Goal: Task Accomplishment & Management: Use online tool/utility

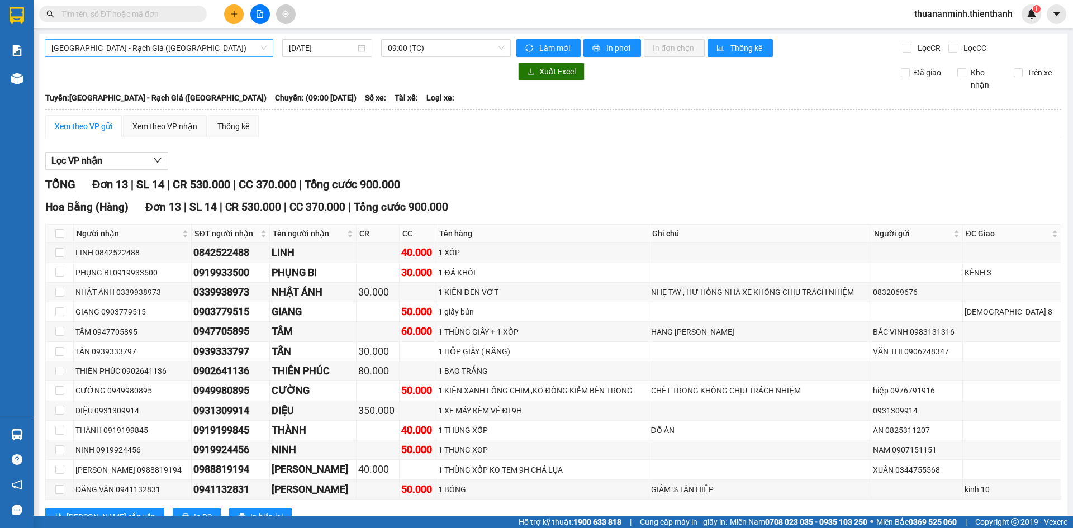
click at [147, 48] on span "[GEOGRAPHIC_DATA] - Rạch Giá ([GEOGRAPHIC_DATA])" at bounding box center [158, 48] width 215 height 17
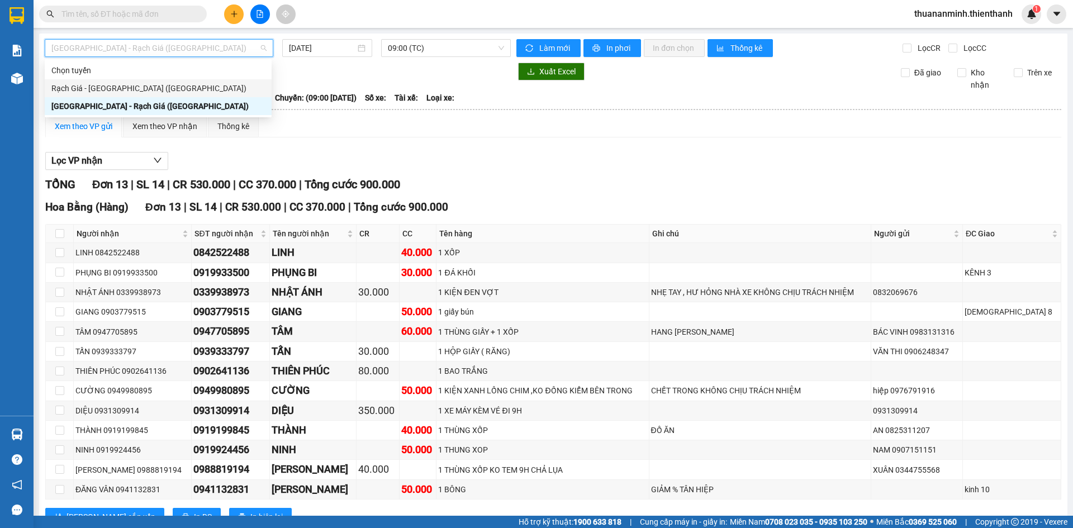
click at [92, 104] on div "[GEOGRAPHIC_DATA] - Rạch Giá ([GEOGRAPHIC_DATA])" at bounding box center [157, 106] width 213 height 12
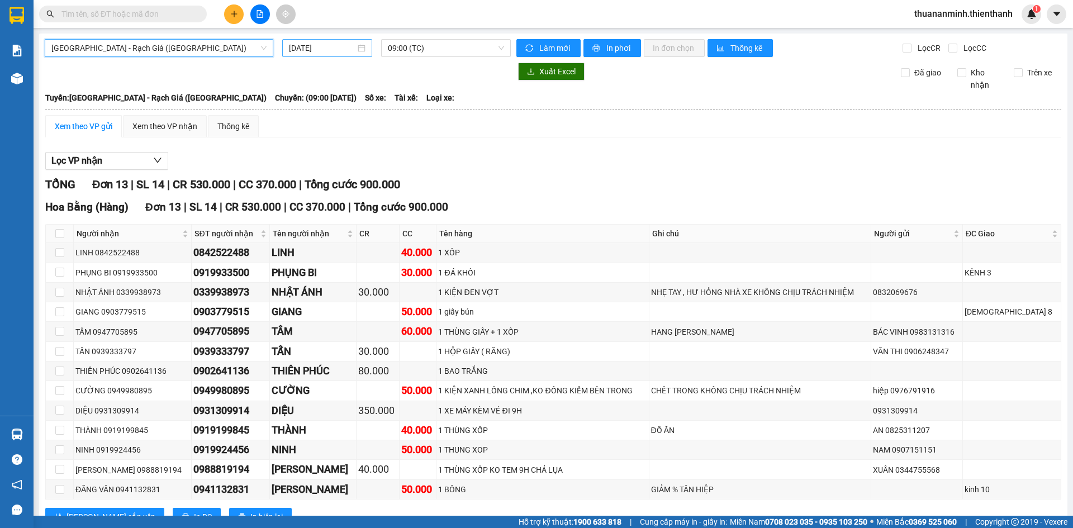
click at [316, 45] on input "[DATE]" at bounding box center [322, 48] width 66 height 12
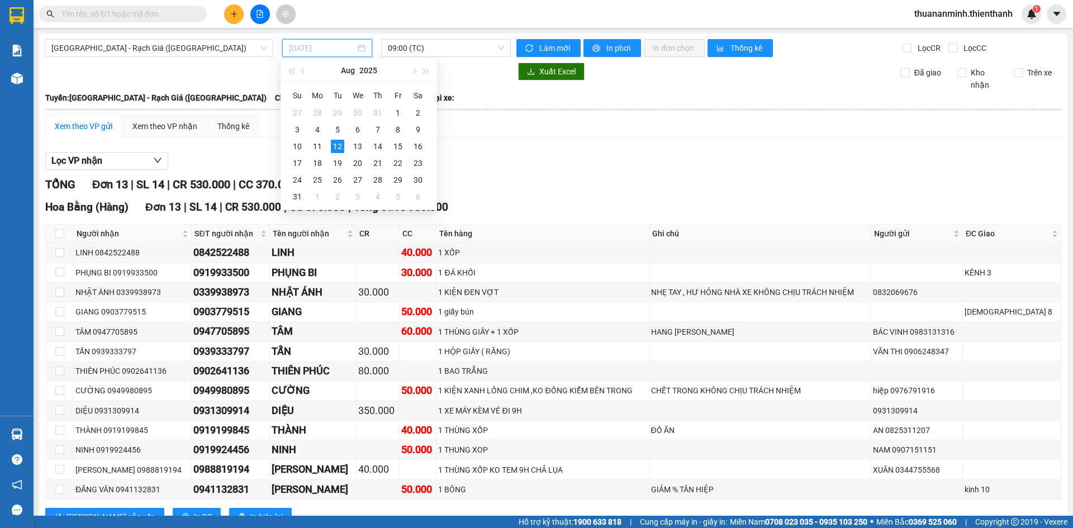
type input "[DATE]"
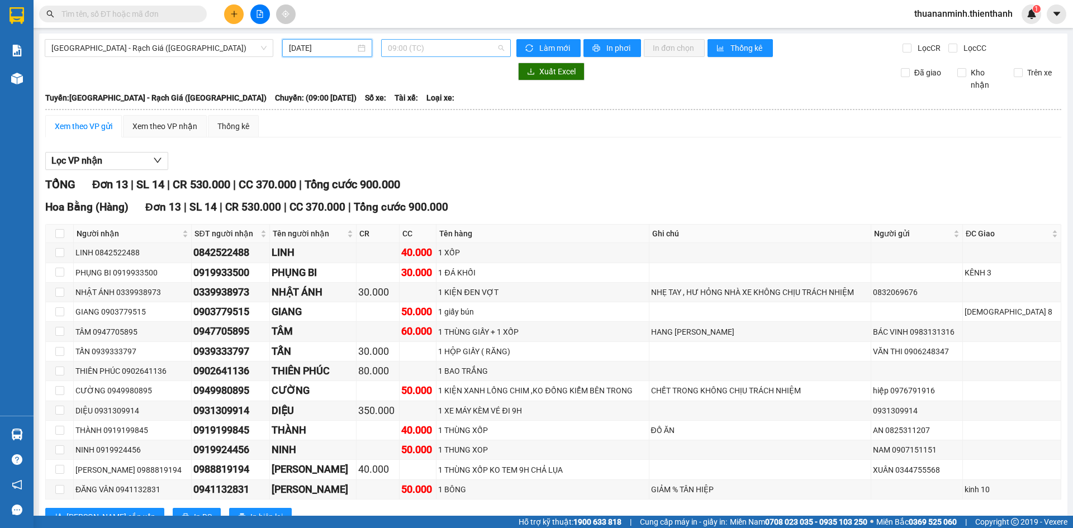
click at [409, 48] on span "09:00 (TC)" at bounding box center [446, 48] width 116 height 17
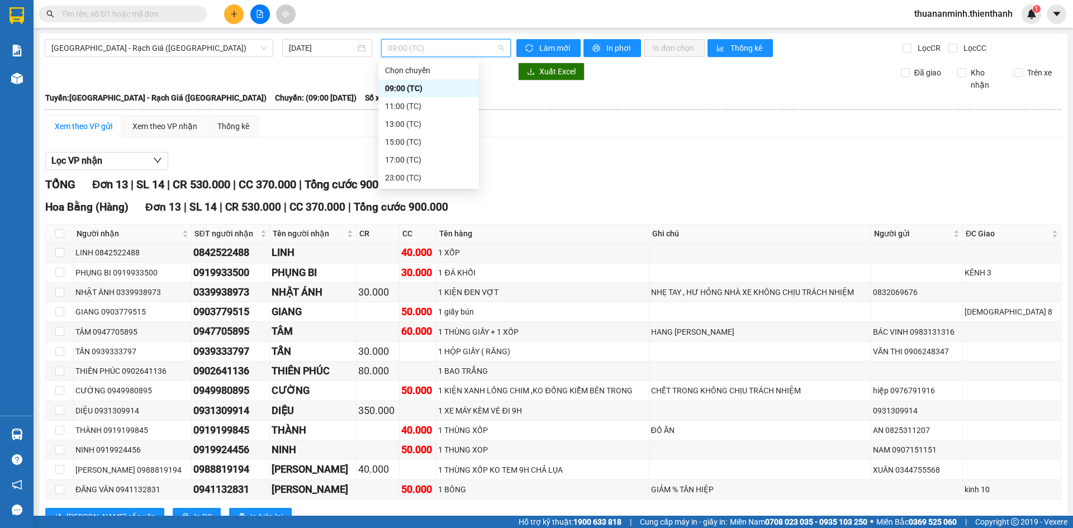
click at [420, 103] on div "11:00 (TC)" at bounding box center [428, 106] width 87 height 12
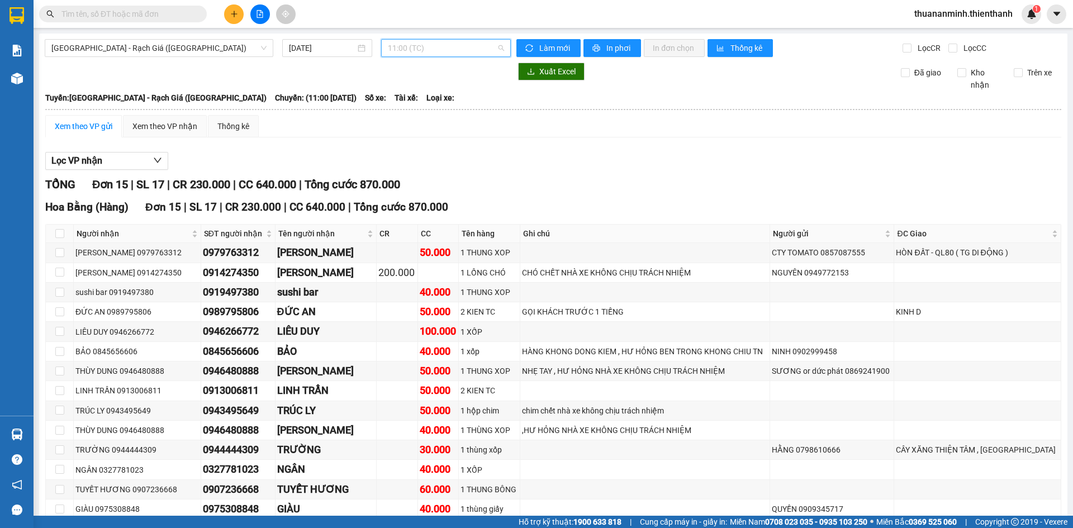
click at [404, 46] on span "11:00 (TC)" at bounding box center [446, 48] width 116 height 17
click at [636, 175] on div "Lọc VP nhận TỔNG Đơn 15 | SL 17 | CR 230.000 | CC 640.000 | Tổng cước 870.000 H…" at bounding box center [553, 362] width 1016 height 432
click at [406, 46] on span "11:00 (TC)" at bounding box center [446, 48] width 116 height 17
click at [403, 122] on div "13:00 (TC)" at bounding box center [428, 124] width 87 height 12
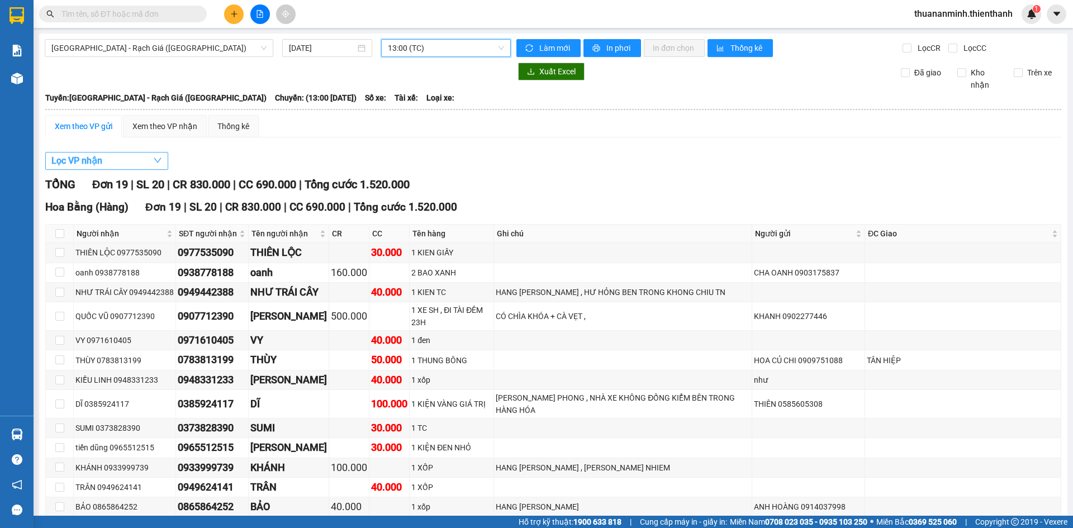
click at [120, 160] on button "Lọc VP nhận" at bounding box center [106, 161] width 123 height 18
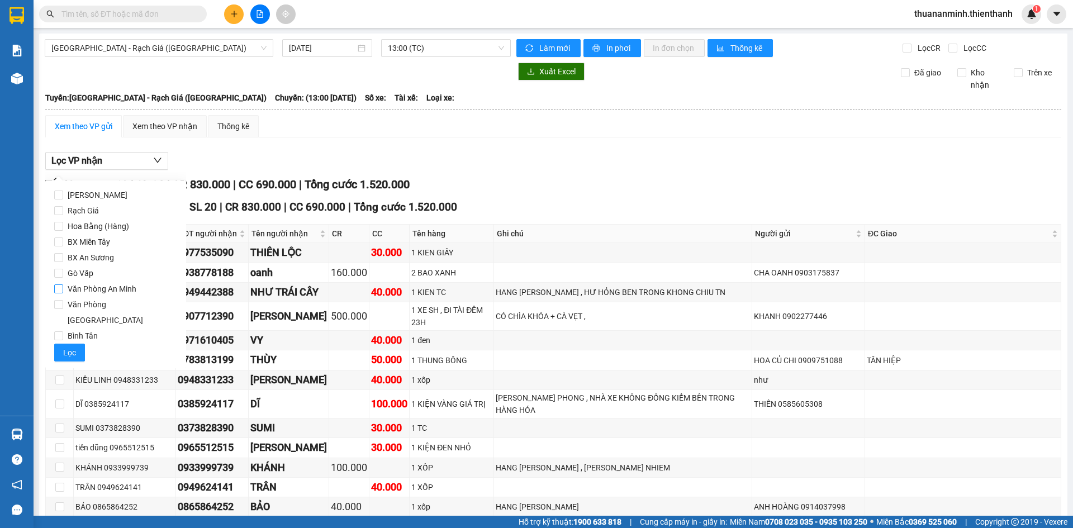
click at [105, 290] on span "Văn Phòng An Minh" at bounding box center [102, 289] width 78 height 16
click at [63, 290] on input "Văn Phòng An Minh" at bounding box center [58, 288] width 9 height 9
checkbox input "true"
click at [74, 346] on span "Lọc" at bounding box center [69, 352] width 13 height 12
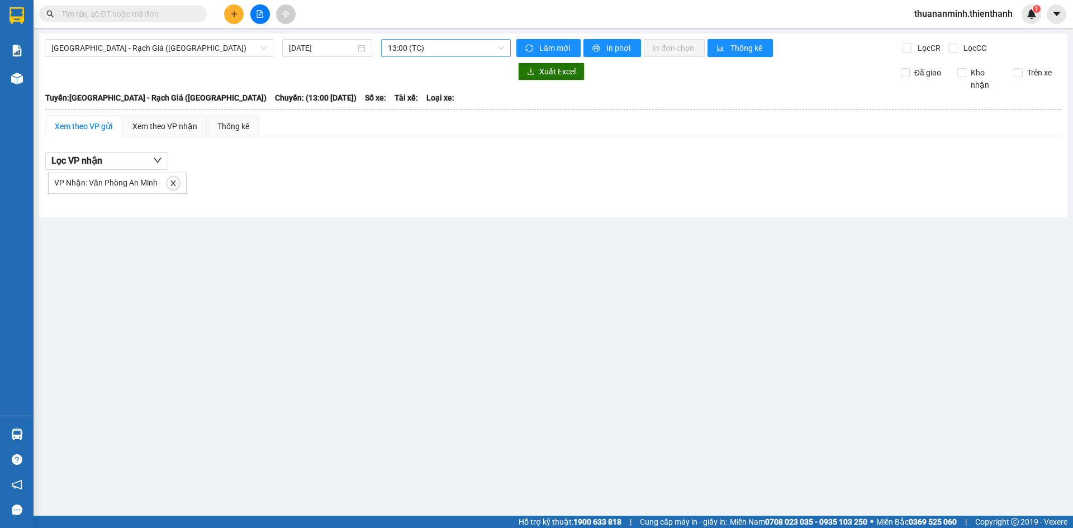
drag, startPoint x: 399, startPoint y: 39, endPoint x: 427, endPoint y: 76, distance: 46.3
click at [399, 40] on div "13:00 (TC)" at bounding box center [446, 48] width 130 height 18
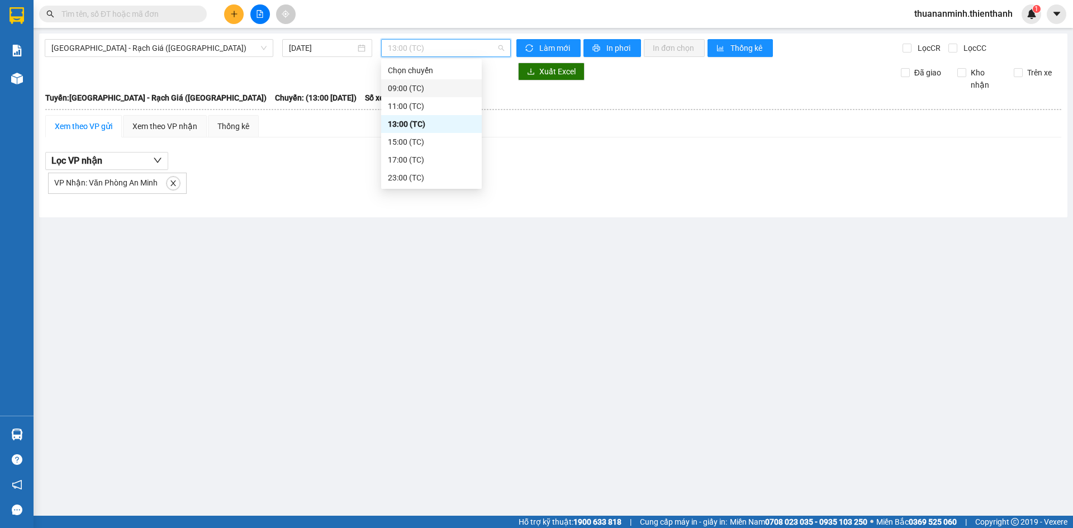
click at [406, 82] on div "09:00 (TC)" at bounding box center [431, 88] width 101 height 18
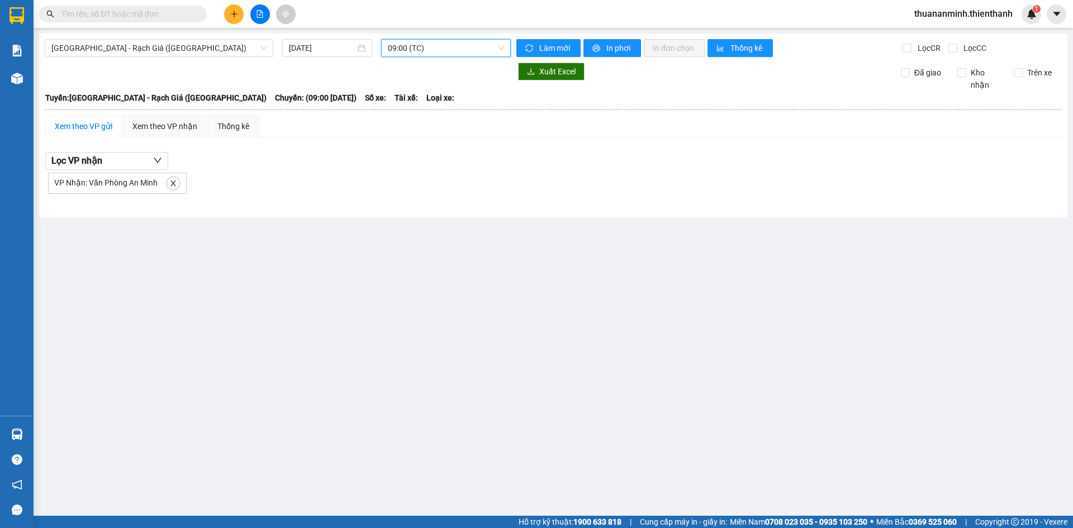
click at [411, 53] on span "09:00 (TC)" at bounding box center [446, 48] width 116 height 17
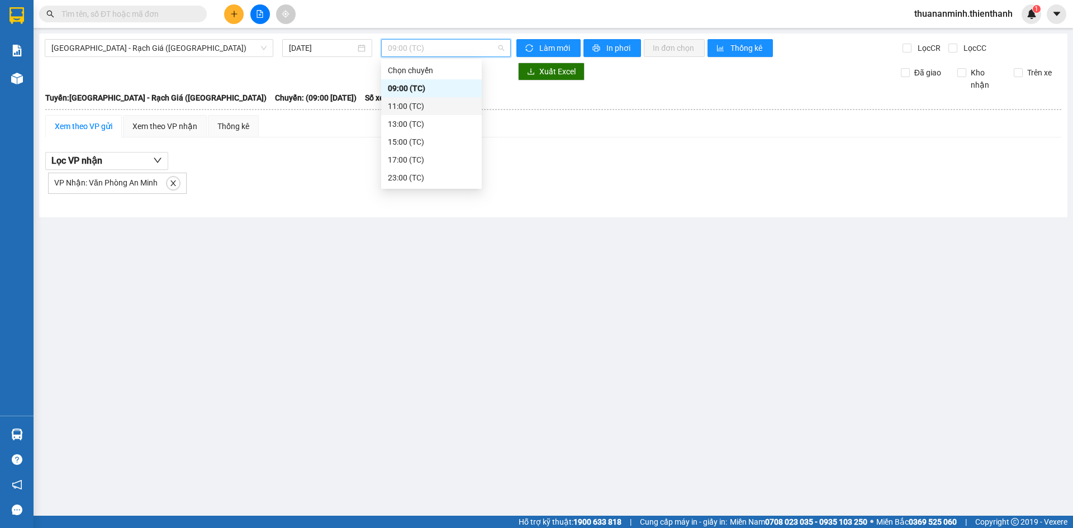
click at [414, 102] on div "11:00 (TC)" at bounding box center [431, 106] width 87 height 12
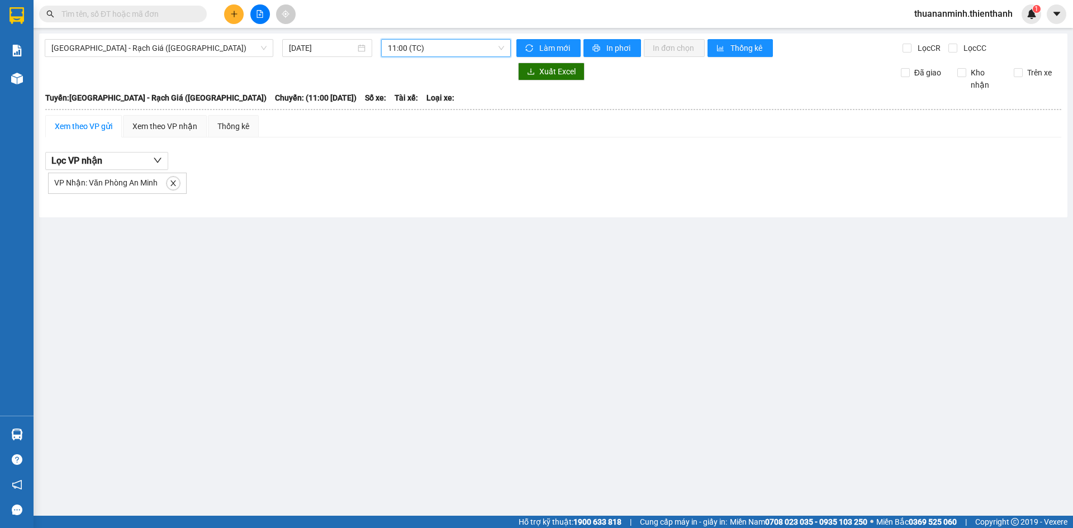
click at [411, 48] on span "11:00 (TC)" at bounding box center [446, 48] width 116 height 17
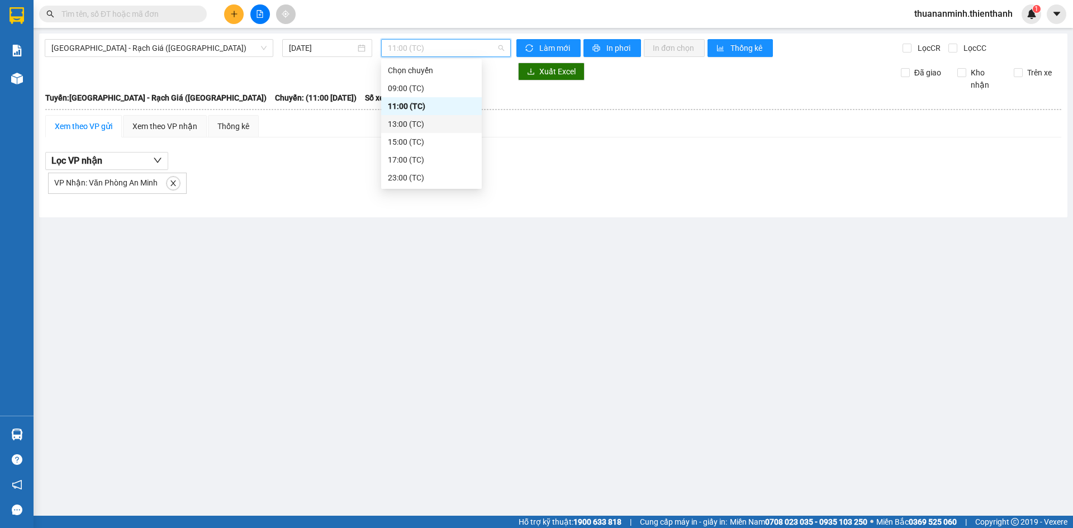
click at [411, 131] on div "13:00 (TC)" at bounding box center [431, 124] width 101 height 18
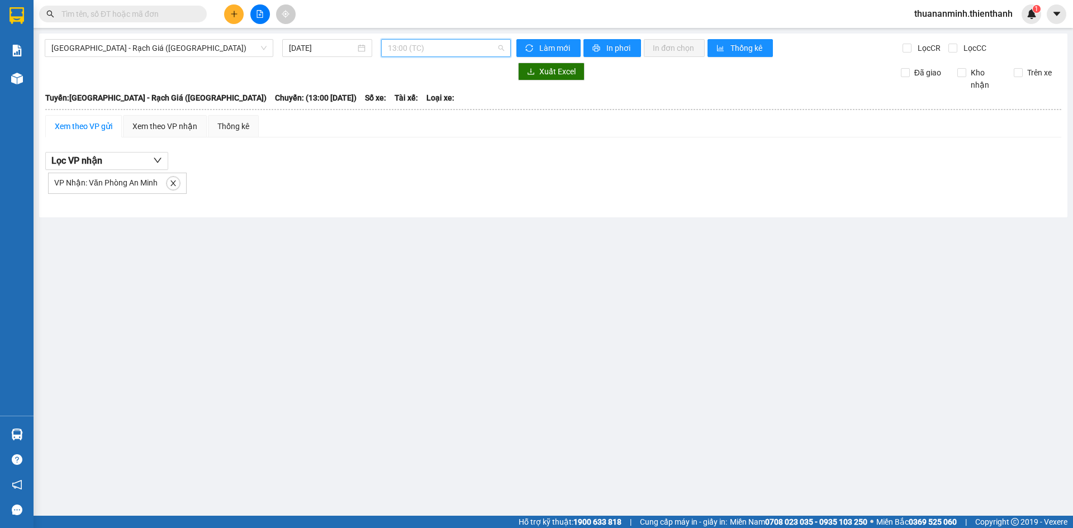
drag, startPoint x: 413, startPoint y: 46, endPoint x: 413, endPoint y: 55, distance: 8.4
click at [413, 47] on span "13:00 (TC)" at bounding box center [446, 48] width 116 height 17
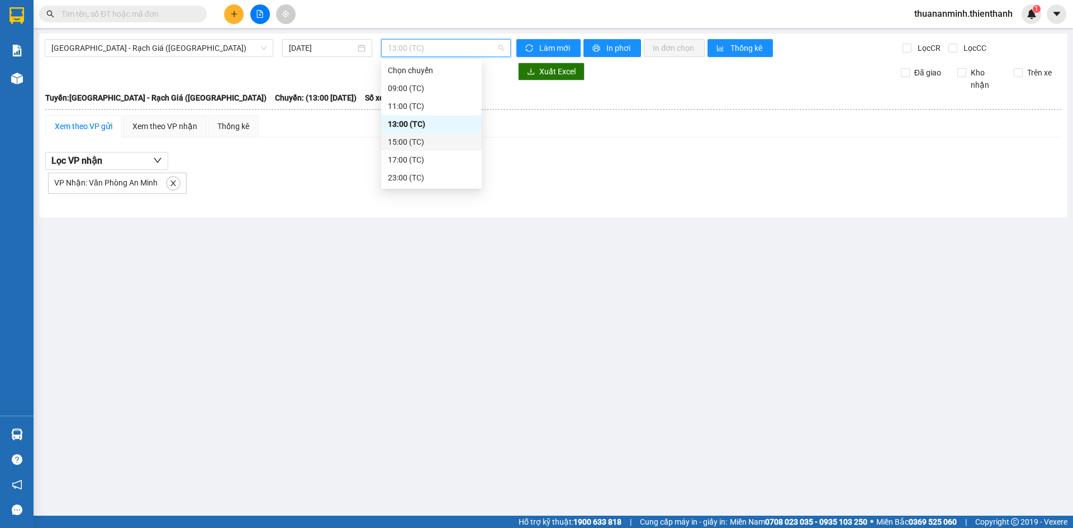
click at [415, 137] on div "15:00 (TC)" at bounding box center [431, 142] width 87 height 12
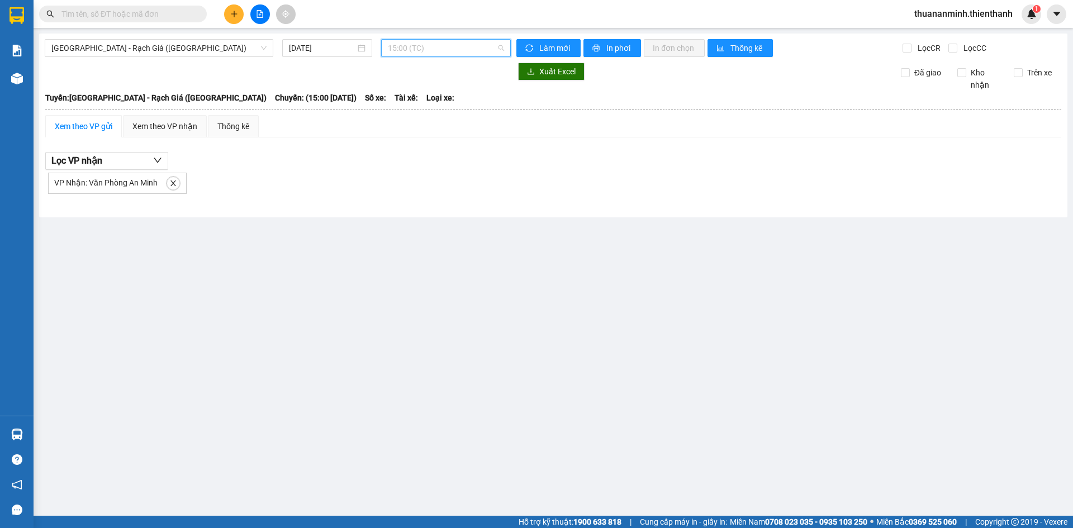
click at [406, 50] on span "15:00 (TC)" at bounding box center [446, 48] width 116 height 17
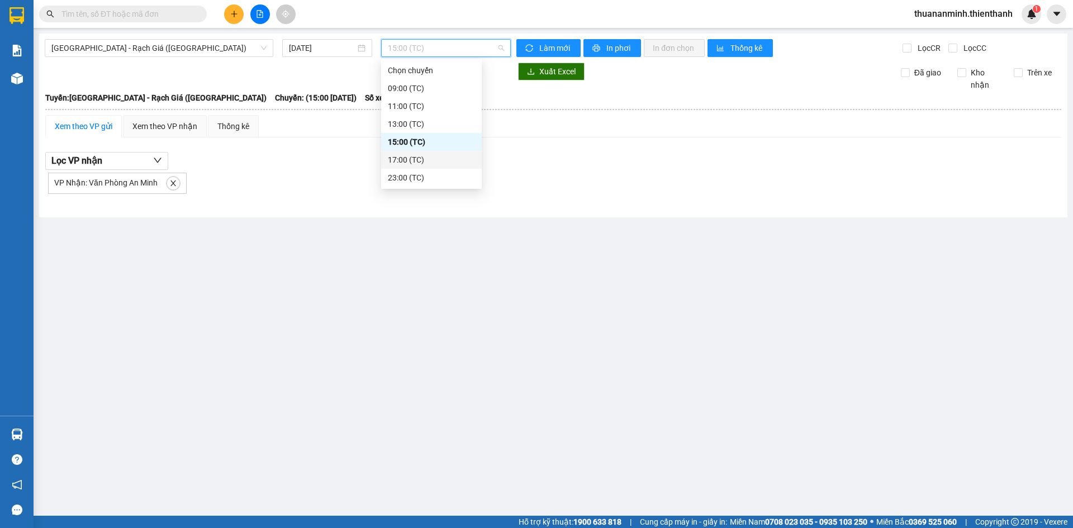
click at [403, 158] on div "17:00 (TC)" at bounding box center [431, 160] width 87 height 12
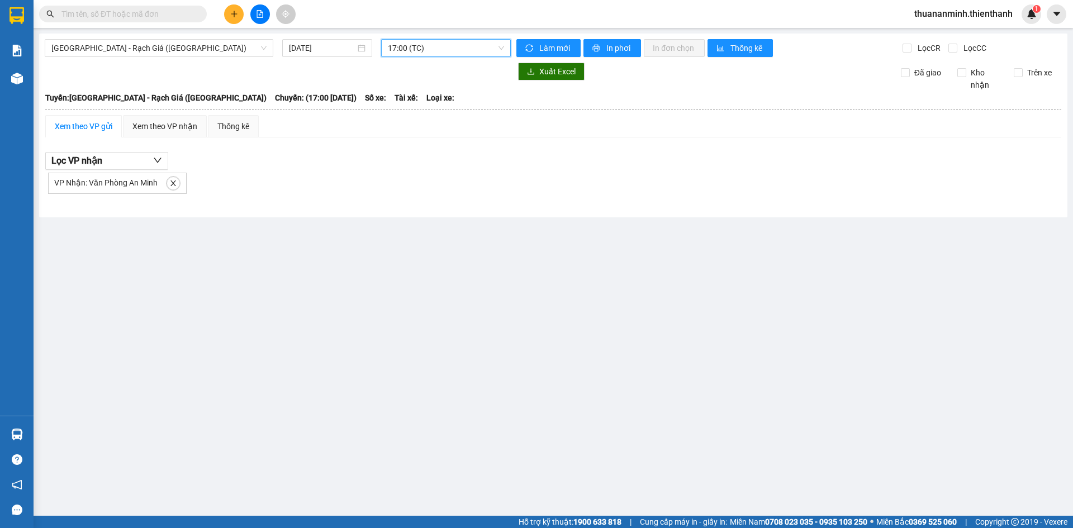
click at [411, 51] on span "17:00 (TC)" at bounding box center [446, 48] width 116 height 17
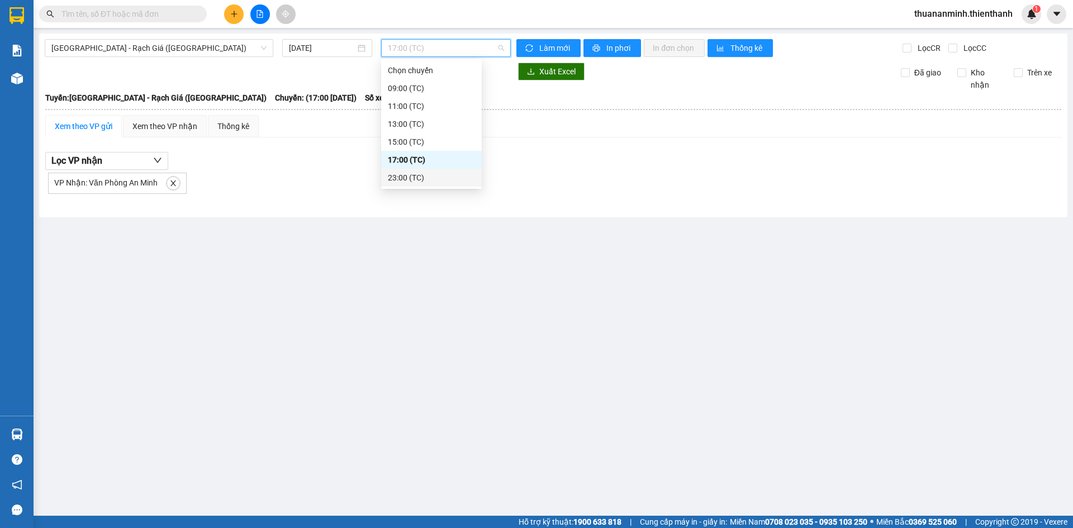
click at [411, 177] on div "23:00 (TC)" at bounding box center [431, 178] width 87 height 12
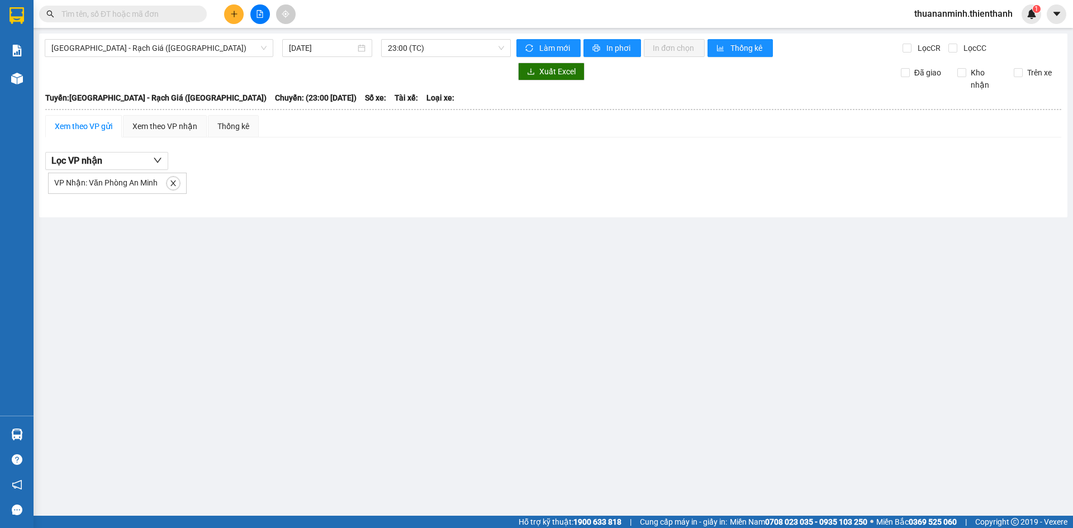
click at [232, 257] on main "[GEOGRAPHIC_DATA] - Rạch Giá ([GEOGRAPHIC_DATA]) [DATE] 23:00 (TC) Làm mới In p…" at bounding box center [536, 258] width 1073 height 516
click at [174, 180] on icon "close" at bounding box center [173, 183] width 8 height 8
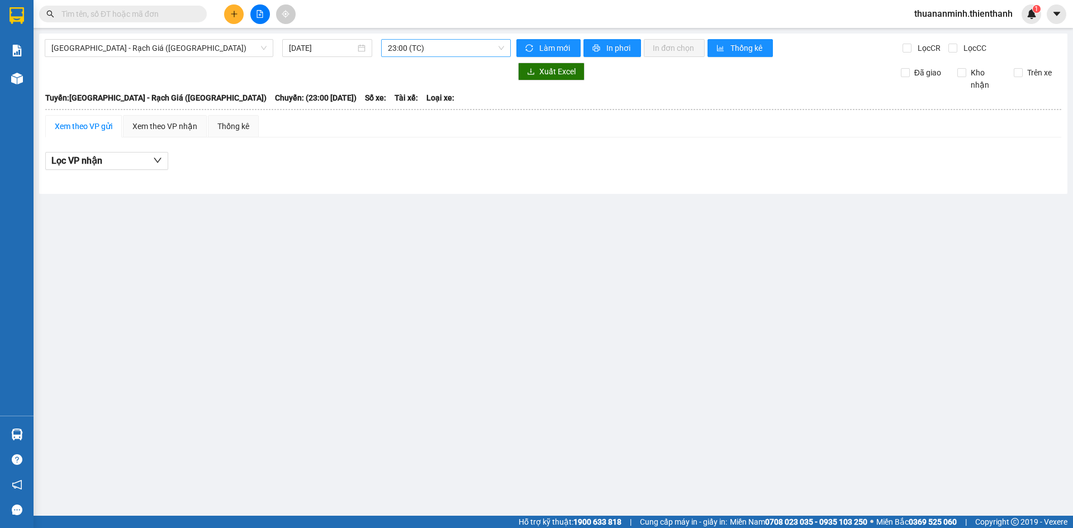
click at [402, 42] on span "23:00 (TC)" at bounding box center [446, 48] width 116 height 17
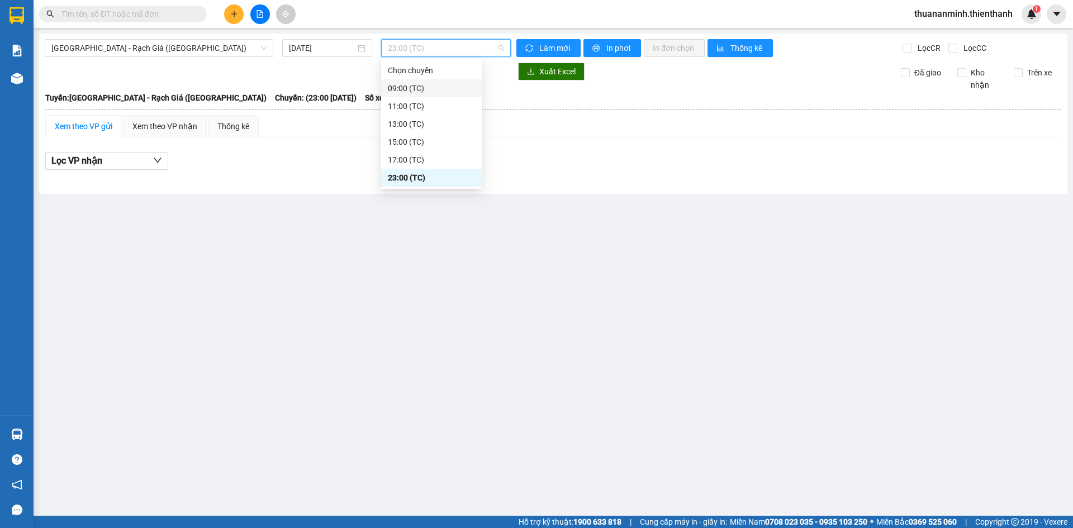
click at [417, 87] on div "09:00 (TC)" at bounding box center [431, 88] width 87 height 12
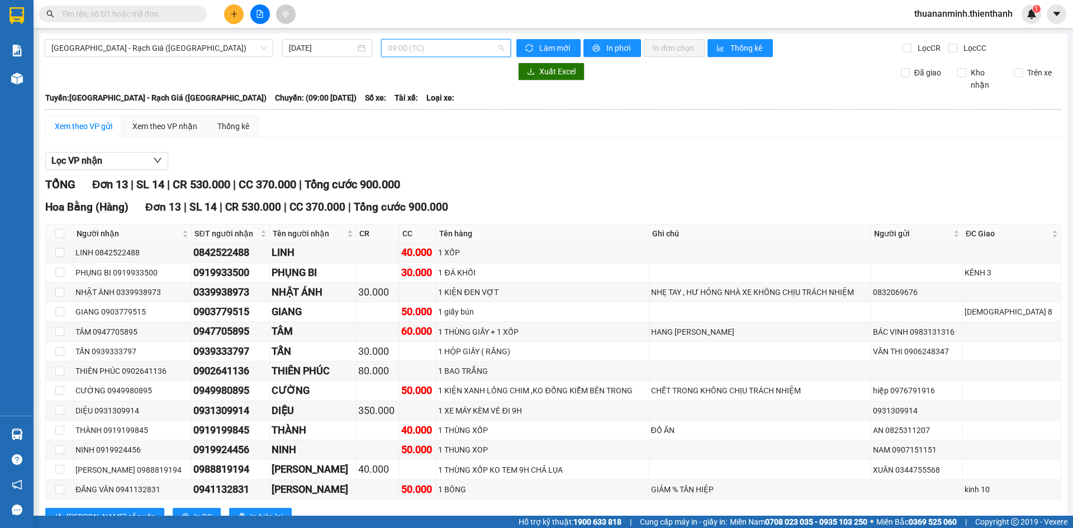
click at [417, 47] on span "09:00 (TC)" at bounding box center [446, 48] width 116 height 17
click at [682, 169] on div "Lọc VP nhận" at bounding box center [553, 161] width 1016 height 18
click at [415, 46] on span "09:00 (TC)" at bounding box center [446, 48] width 116 height 17
click at [418, 103] on div "11:00 (TC)" at bounding box center [428, 106] width 87 height 12
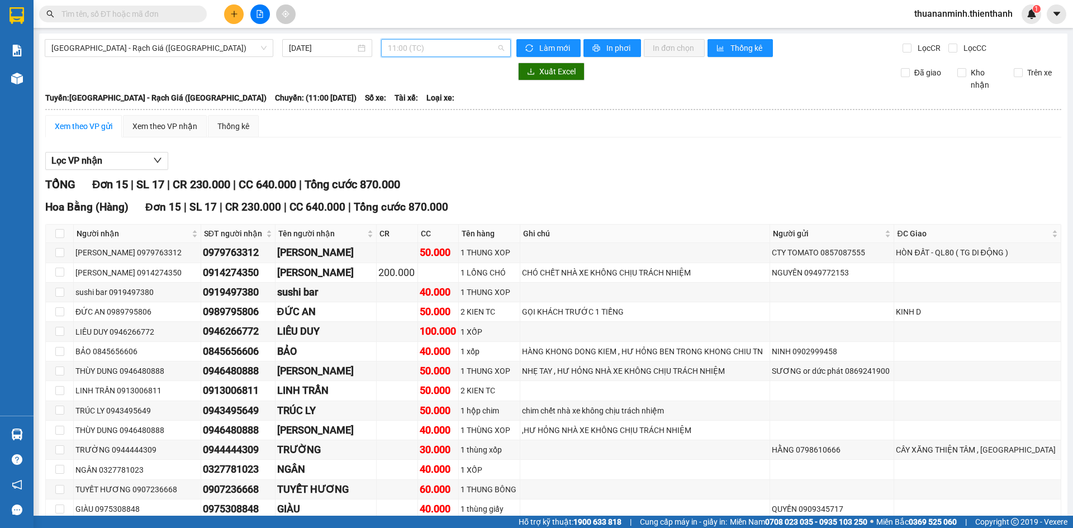
click at [447, 45] on span "11:00 (TC)" at bounding box center [446, 48] width 116 height 17
click at [413, 121] on div "13:00 (TC)" at bounding box center [428, 124] width 87 height 12
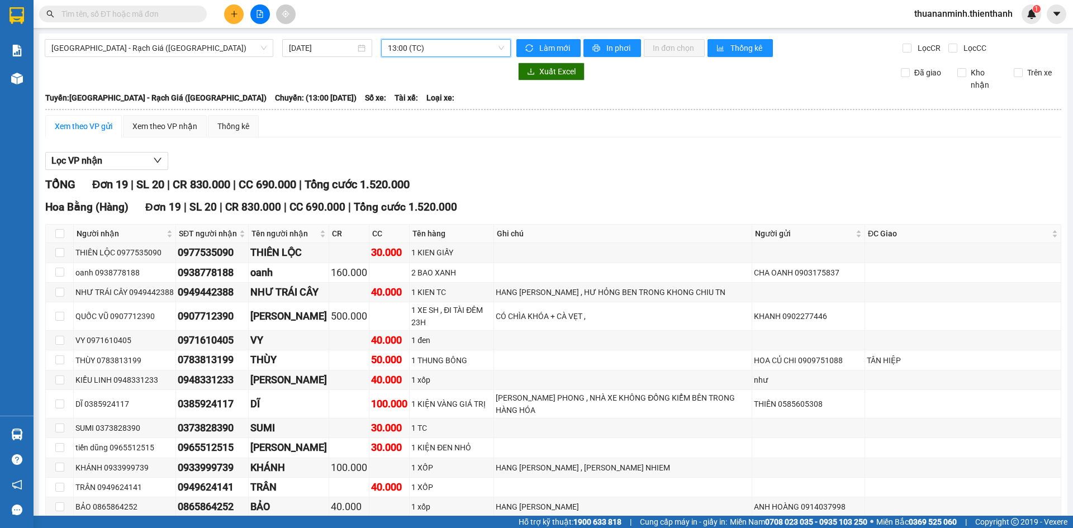
click at [399, 43] on span "13:00 (TC)" at bounding box center [446, 48] width 116 height 17
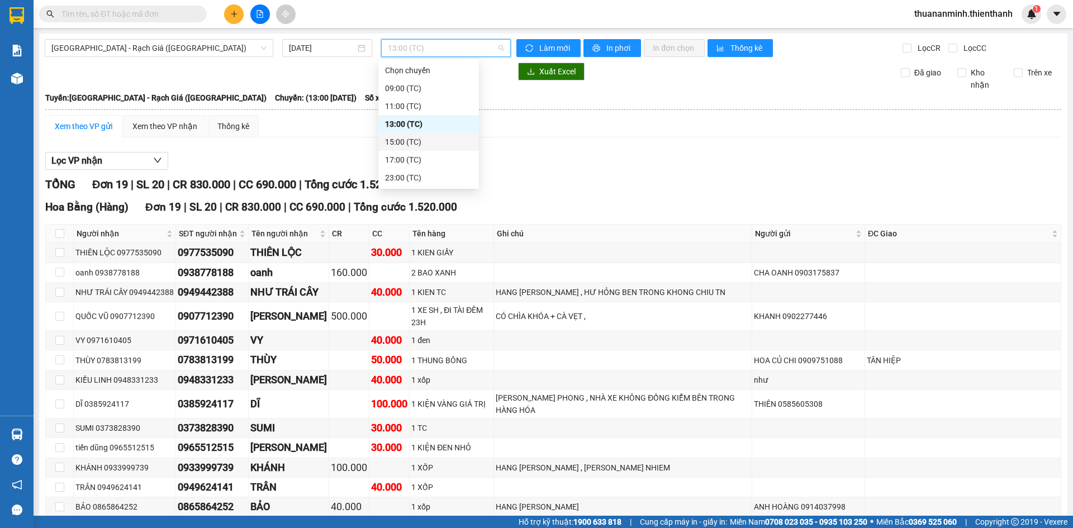
click at [416, 141] on div "15:00 (TC)" at bounding box center [428, 142] width 87 height 12
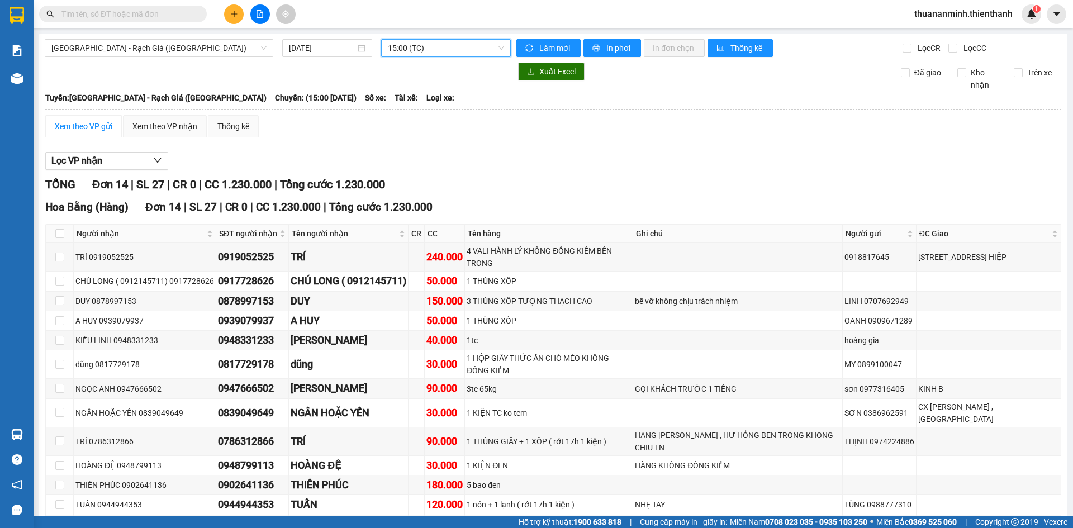
click at [412, 50] on span "15:00 (TC)" at bounding box center [446, 48] width 116 height 17
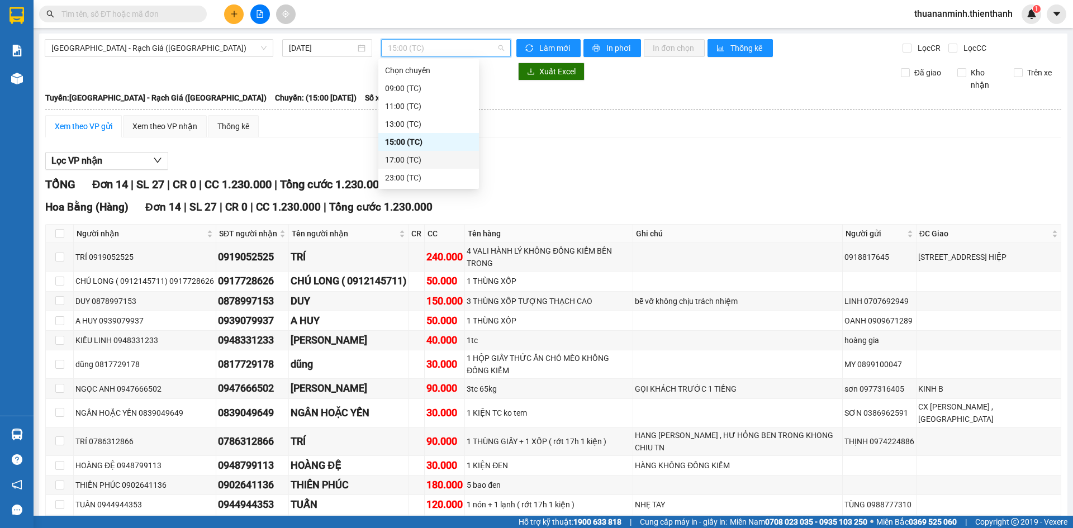
click at [411, 159] on div "17:00 (TC)" at bounding box center [428, 160] width 87 height 12
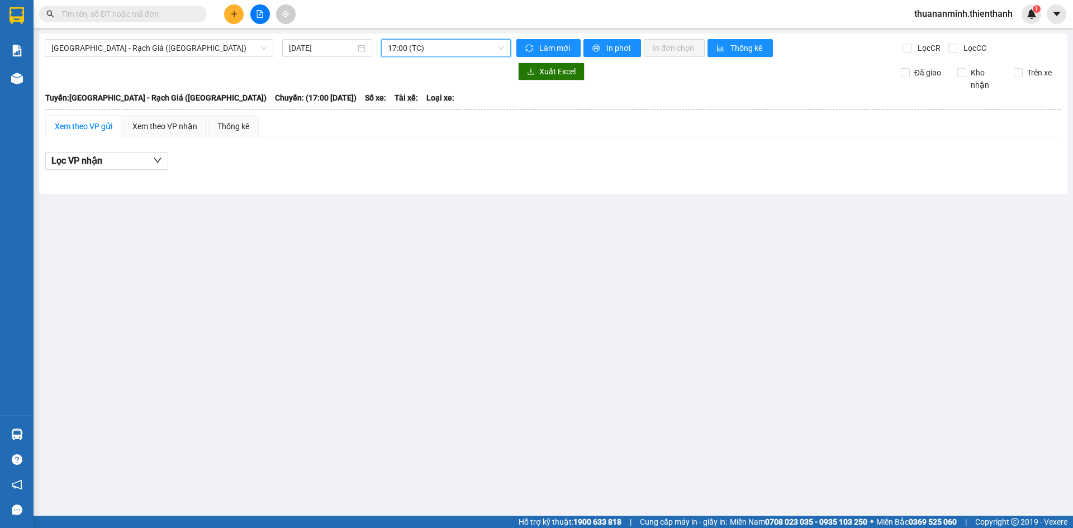
click at [411, 44] on span "17:00 (TC)" at bounding box center [446, 48] width 116 height 17
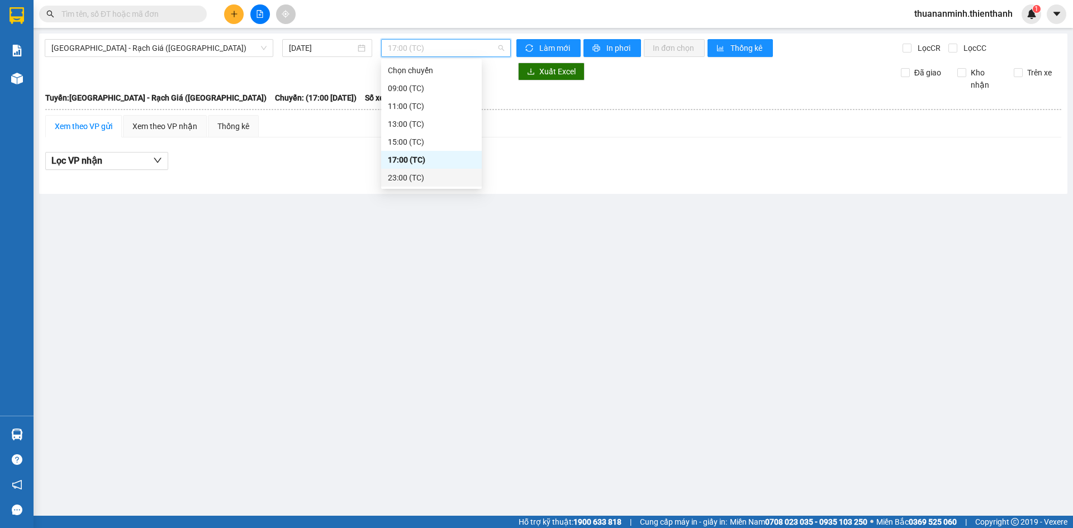
click at [415, 185] on div "23:00 (TC)" at bounding box center [431, 178] width 101 height 18
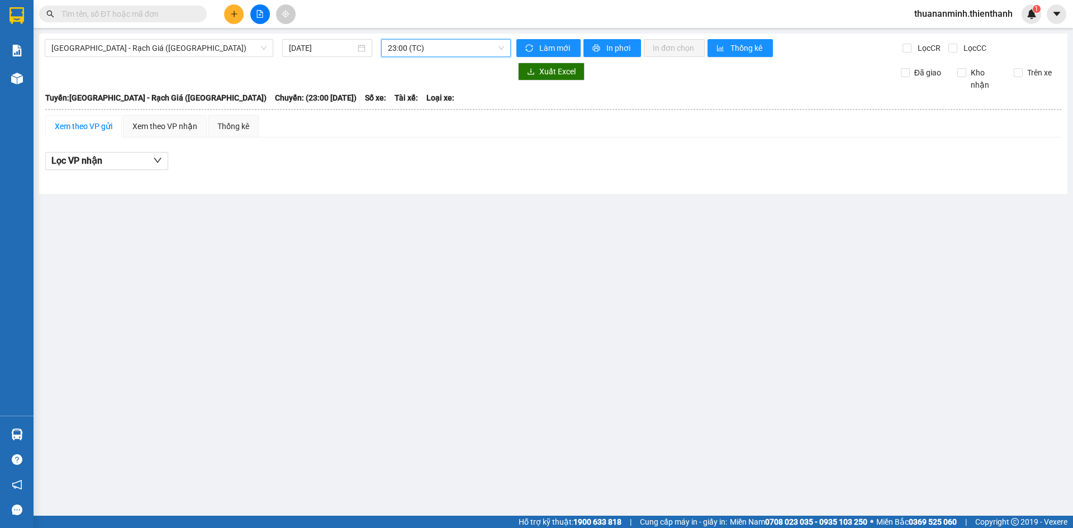
click at [577, 234] on main "[GEOGRAPHIC_DATA] - Rạch Giá ([GEOGRAPHIC_DATA]) [DATE] 23:00 23:00 (TC) Làm mớ…" at bounding box center [536, 258] width 1073 height 516
click at [323, 49] on input "[DATE]" at bounding box center [322, 48] width 66 height 12
type input "[DATE]"
click at [546, 288] on main "[GEOGRAPHIC_DATA] - Rạch Giá ([GEOGRAPHIC_DATA]) [DATE] 23:00 (TC) Làm mới In p…" at bounding box center [536, 258] width 1073 height 516
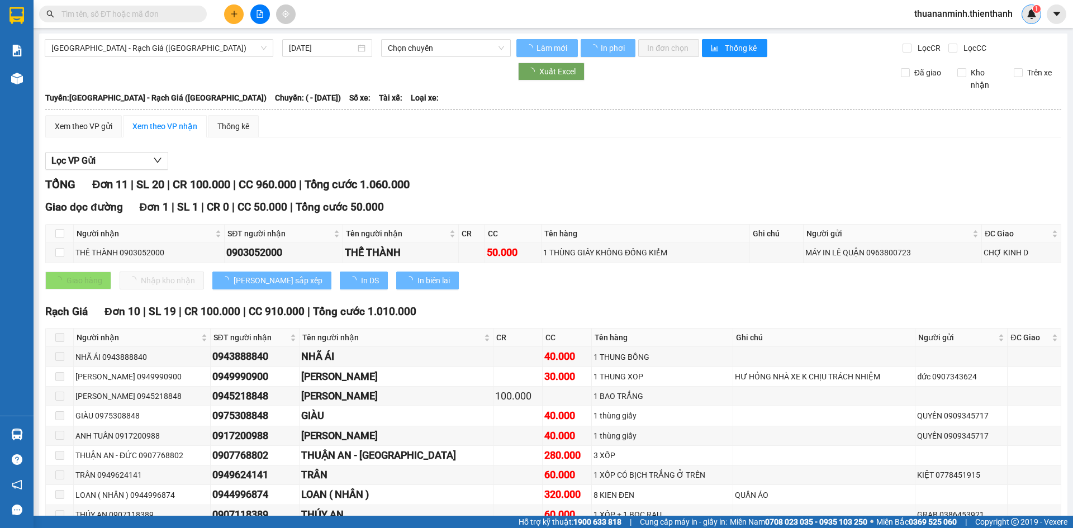
type input "21/06/2025"
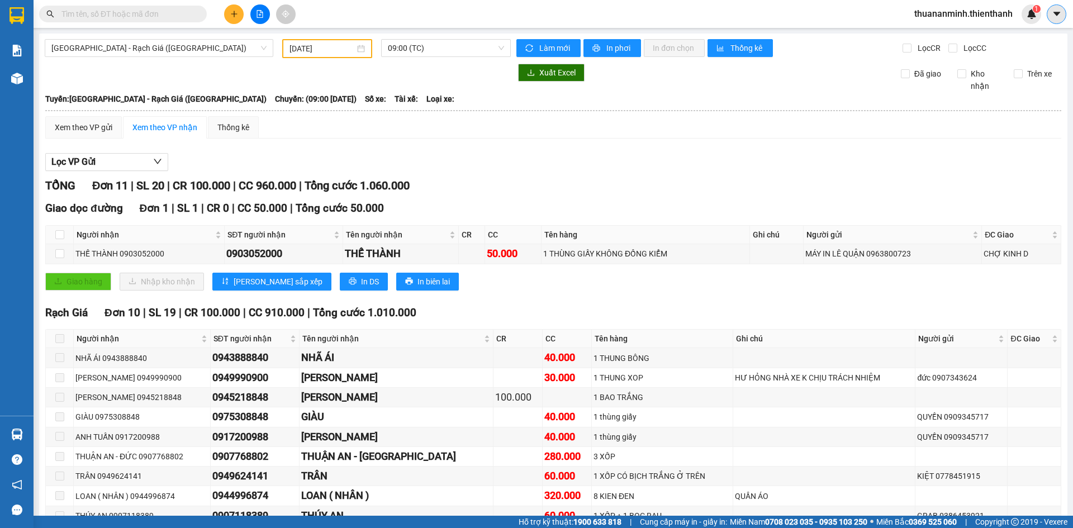
click at [1055, 15] on icon "caret-down" at bounding box center [1056, 14] width 7 height 4
click at [1005, 65] on div "1900 633 818" at bounding box center [1022, 69] width 48 height 12
click at [996, 11] on span "thuananminh.thienthanh" at bounding box center [963, 14] width 116 height 14
click at [947, 36] on span "Đăng xuất" at bounding box center [968, 34] width 94 height 12
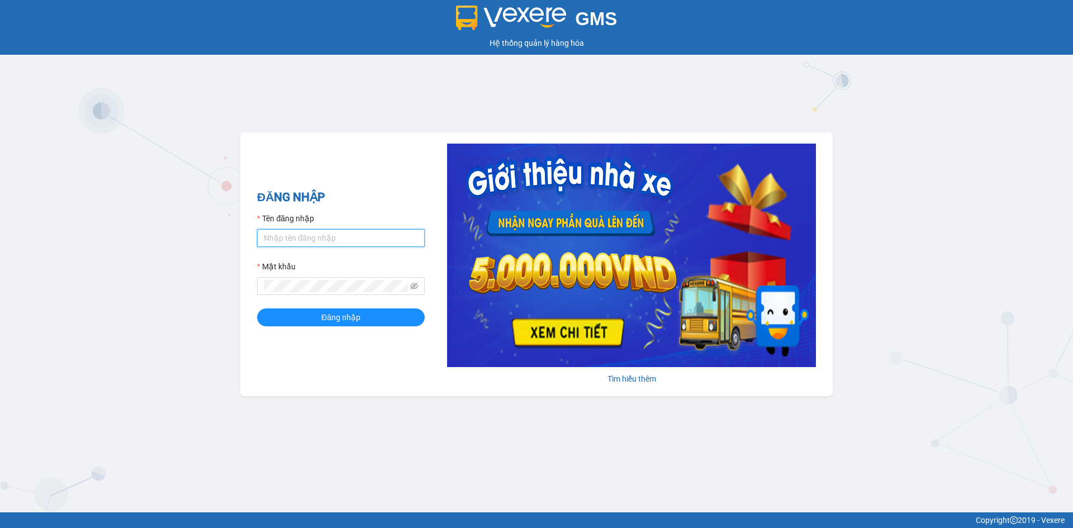
drag, startPoint x: 314, startPoint y: 244, endPoint x: 323, endPoint y: 247, distance: 9.5
click at [314, 244] on input "Tên đăng nhập" at bounding box center [341, 238] width 168 height 18
type input "khuong.thienthanh"
click at [257, 308] on button "Đăng nhập" at bounding box center [341, 317] width 168 height 18
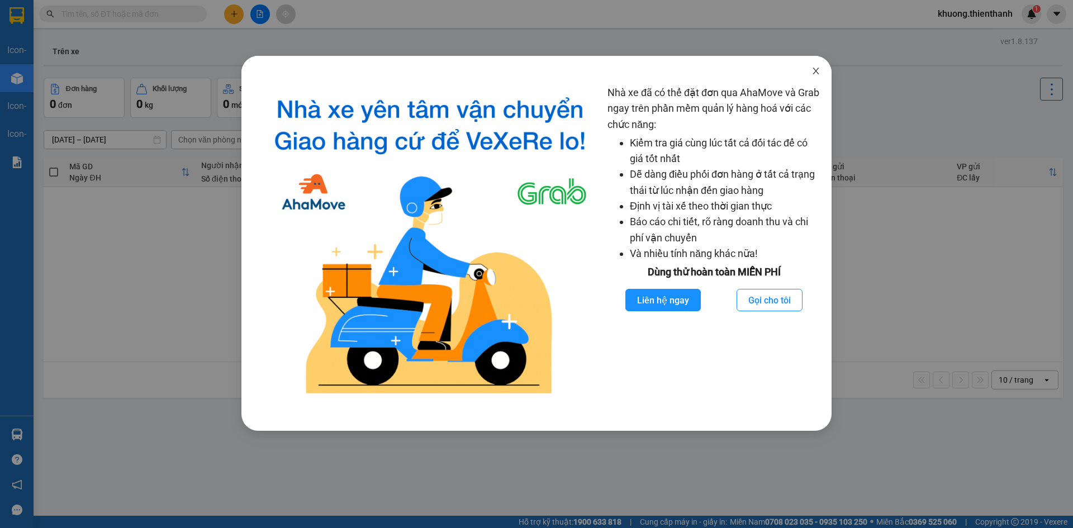
click at [818, 69] on icon "close" at bounding box center [815, 70] width 9 height 9
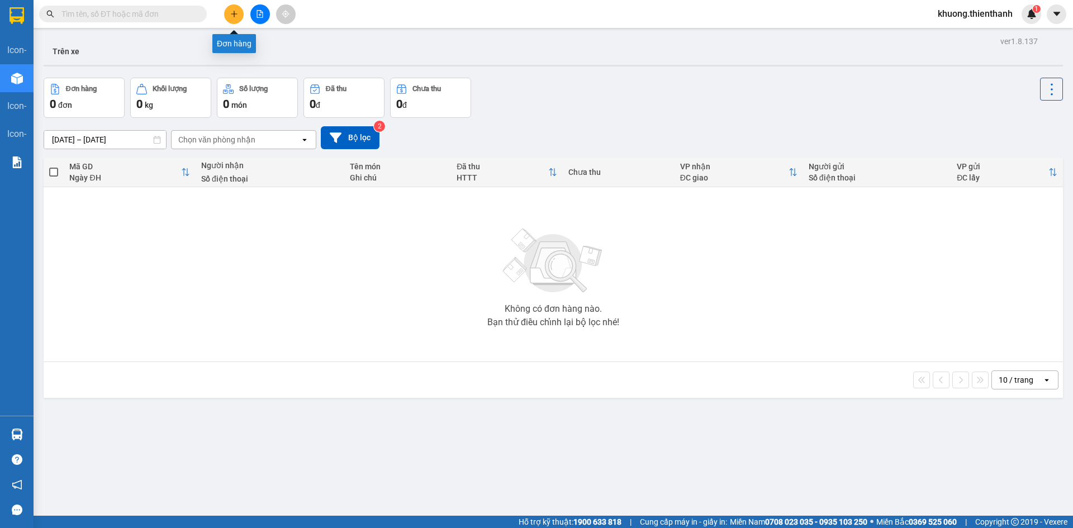
click at [234, 14] on icon "plus" at bounding box center [234, 13] width 6 height 1
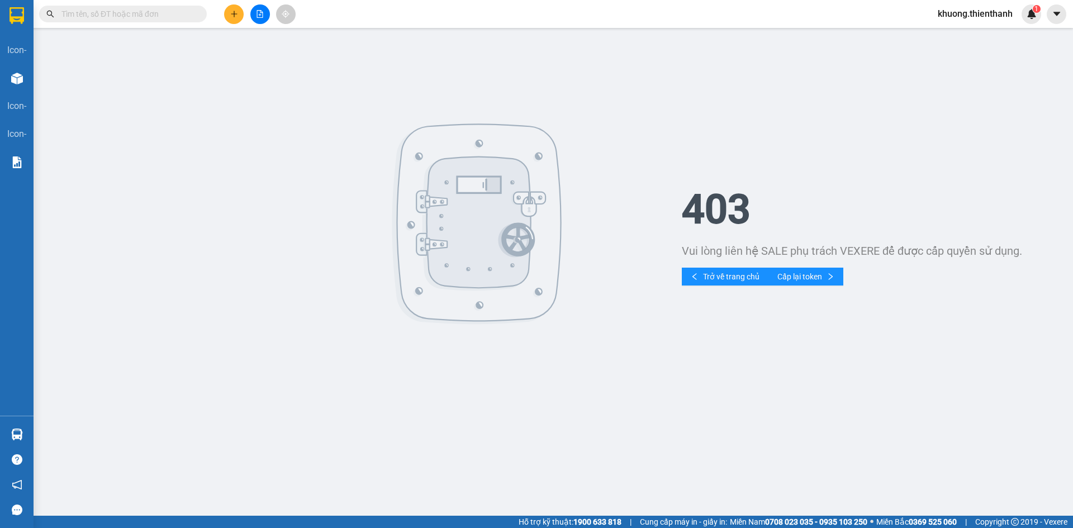
click at [258, 18] on button at bounding box center [260, 14] width 20 height 20
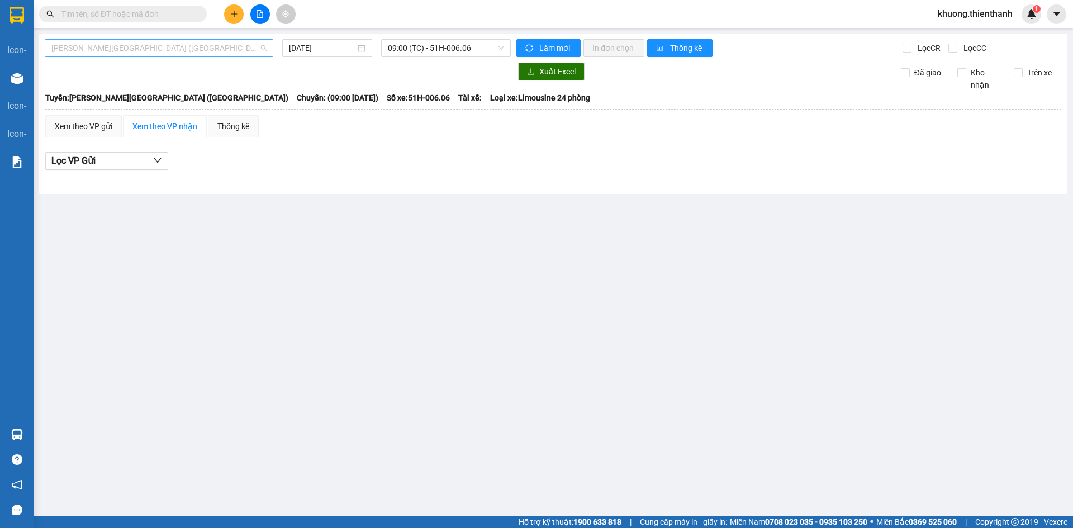
drag, startPoint x: 161, startPoint y: 44, endPoint x: 149, endPoint y: 68, distance: 27.0
click at [160, 44] on span "Rạch Giá - [GEOGRAPHIC_DATA] ([GEOGRAPHIC_DATA])" at bounding box center [158, 48] width 215 height 17
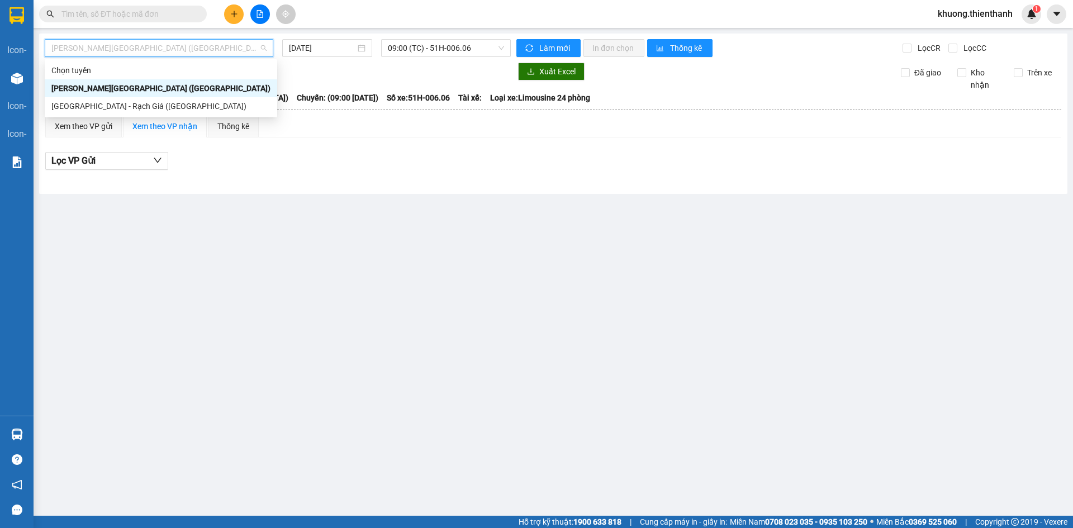
click at [131, 98] on div "[GEOGRAPHIC_DATA] - Rạch Giá ([GEOGRAPHIC_DATA])" at bounding box center [161, 106] width 232 height 18
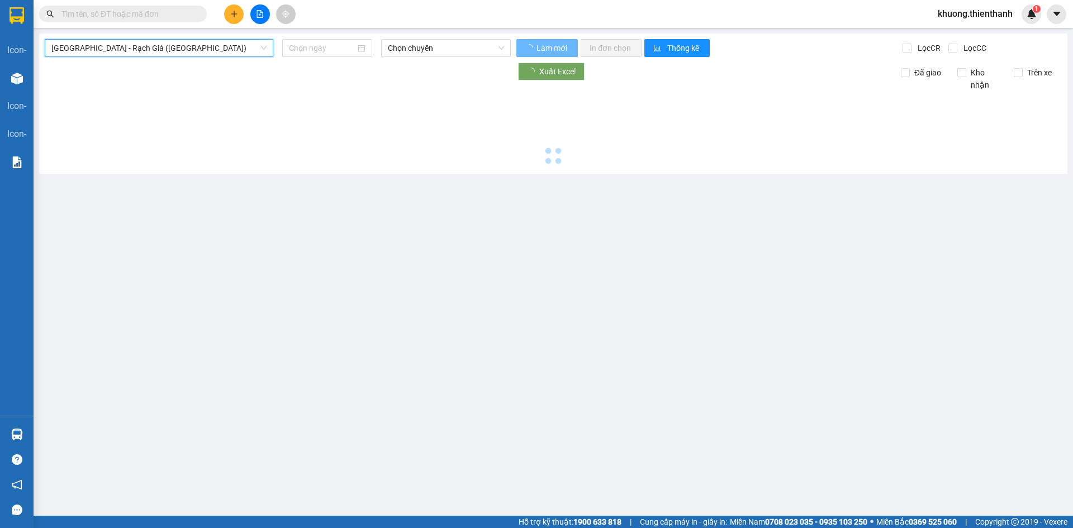
type input "[DATE]"
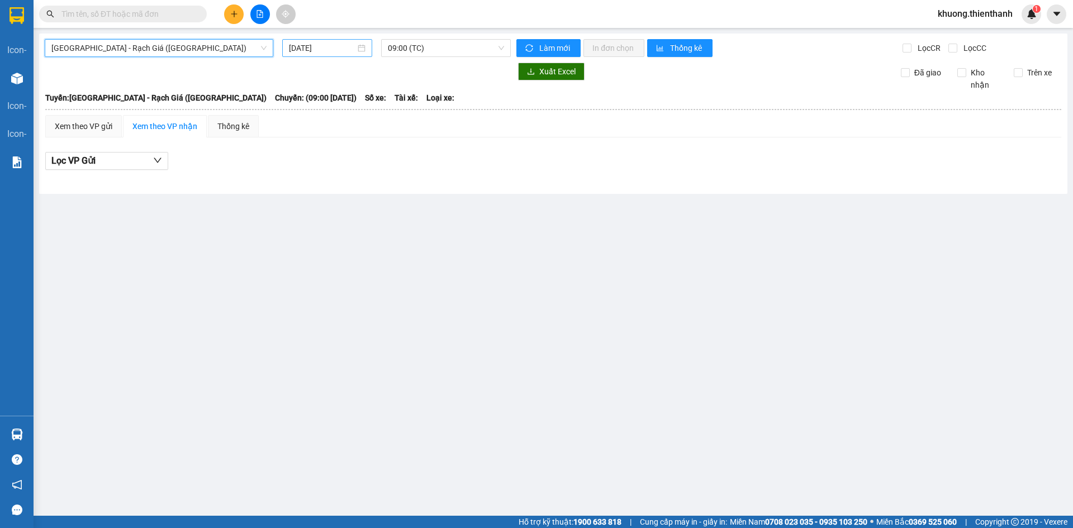
drag, startPoint x: 317, startPoint y: 44, endPoint x: 328, endPoint y: 56, distance: 16.6
click at [317, 44] on input "[DATE]" at bounding box center [322, 48] width 66 height 12
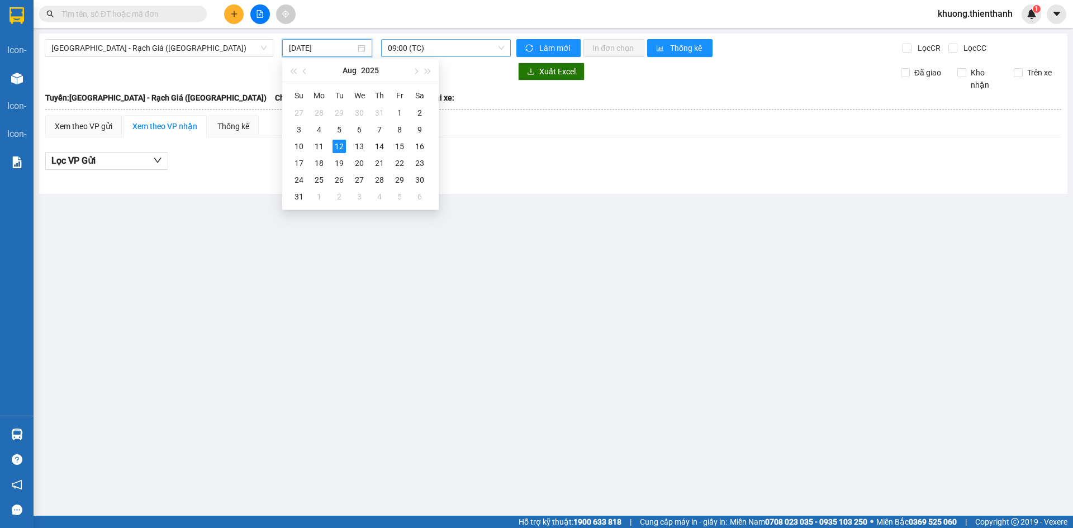
click at [426, 46] on span "09:00 (TC)" at bounding box center [446, 48] width 116 height 17
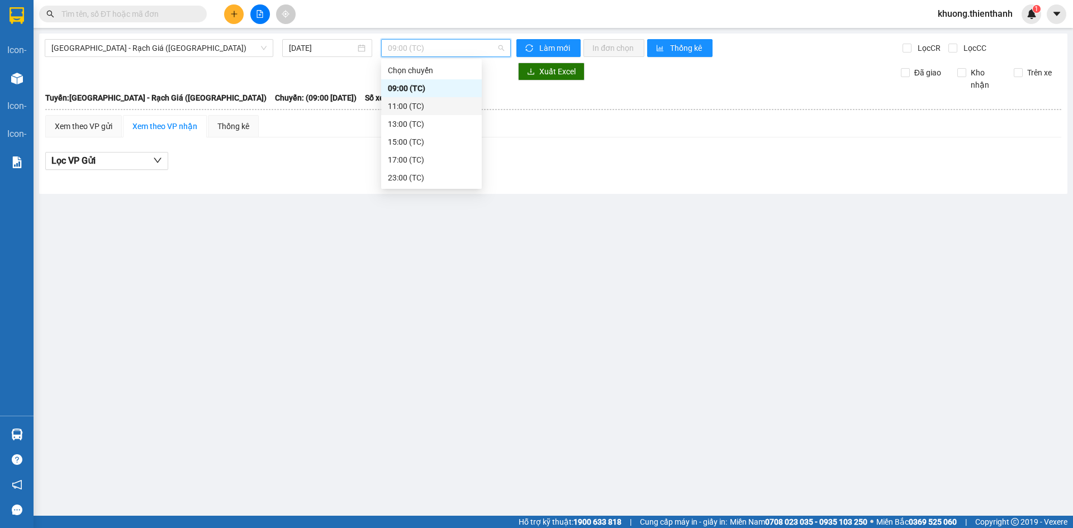
click at [403, 103] on div "11:00 (TC)" at bounding box center [431, 106] width 87 height 12
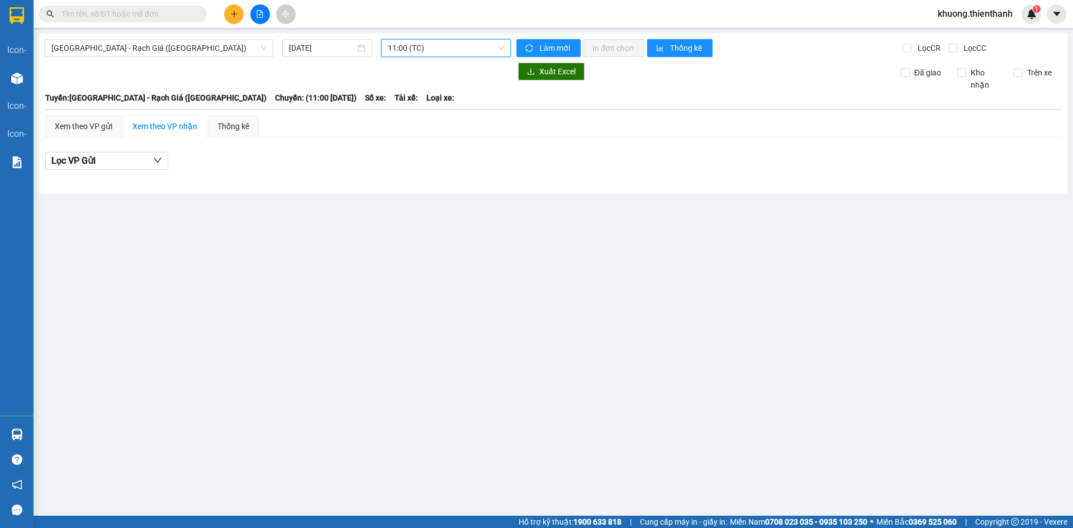
click at [407, 46] on span "11:00 (TC)" at bounding box center [446, 48] width 116 height 17
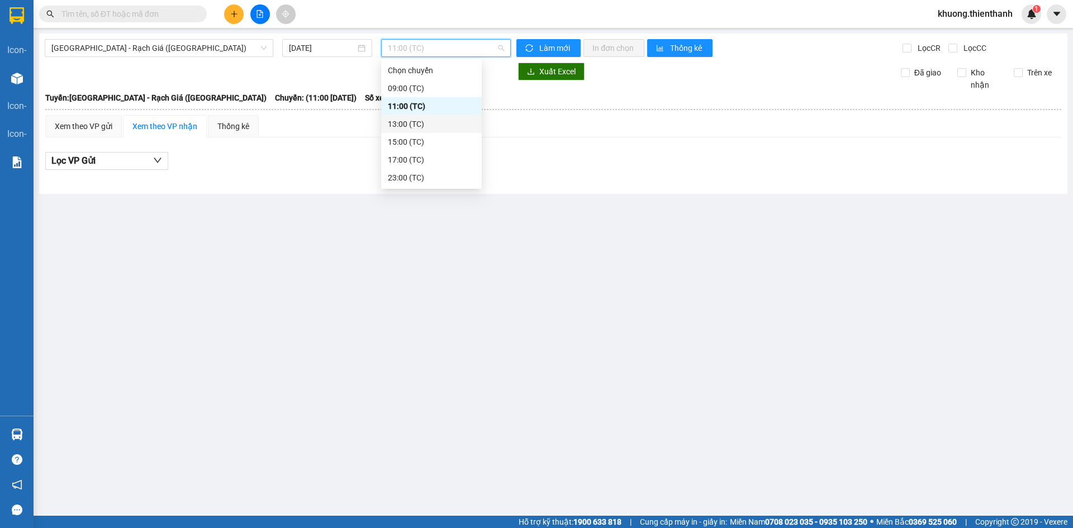
click at [415, 125] on div "13:00 (TC)" at bounding box center [431, 124] width 87 height 12
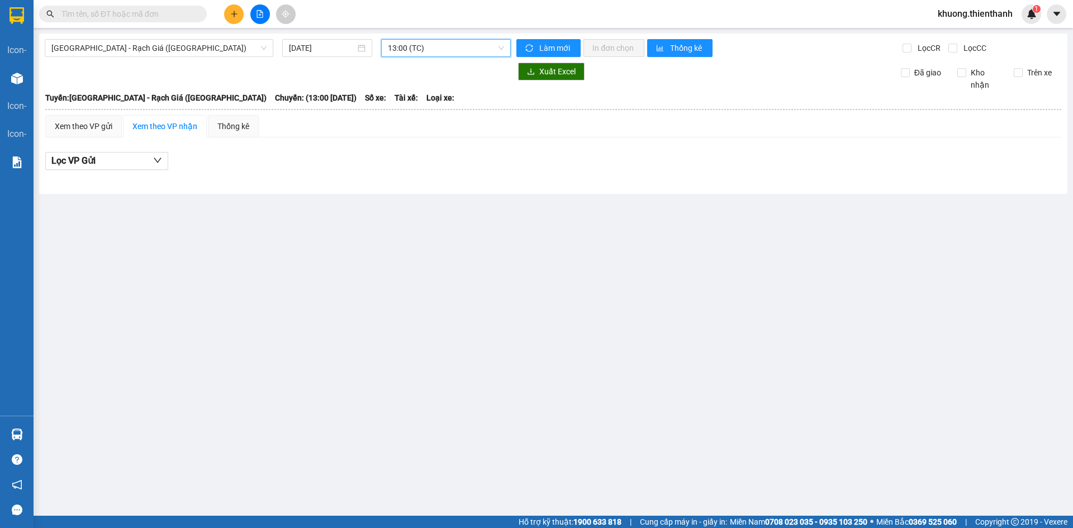
click at [404, 45] on span "13:00 (TC)" at bounding box center [446, 48] width 116 height 17
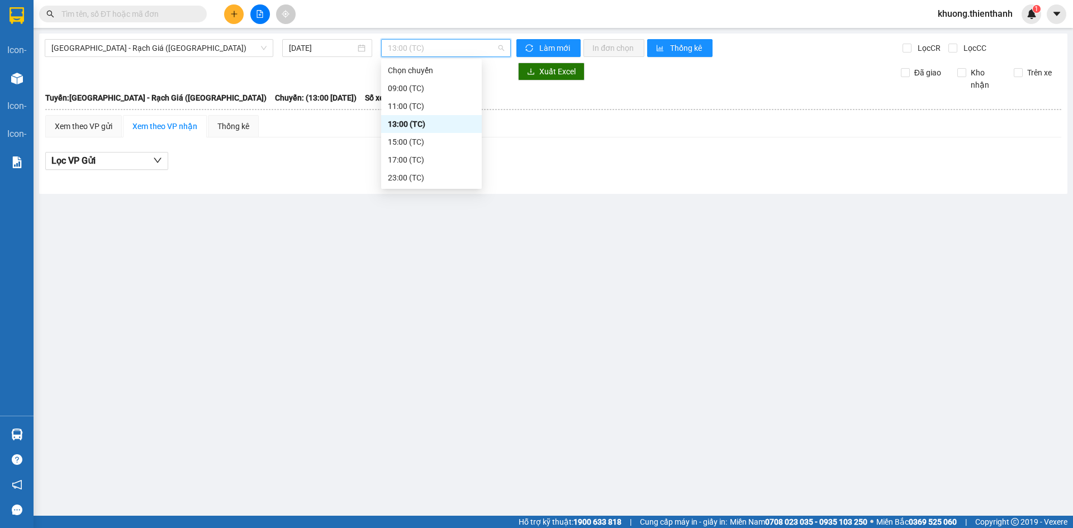
click at [412, 139] on div "15:00 (TC)" at bounding box center [431, 142] width 87 height 12
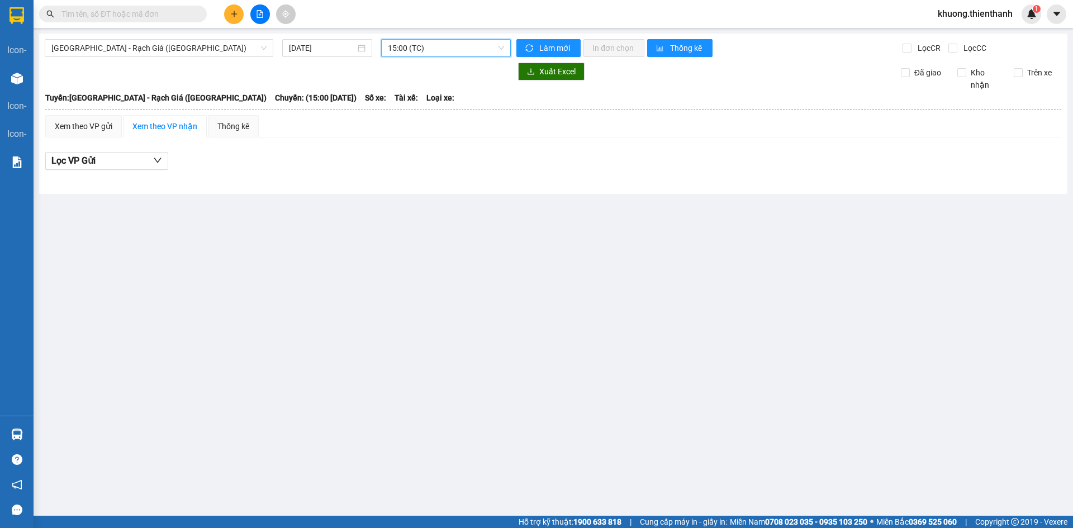
click at [404, 53] on span "15:00 (TC)" at bounding box center [446, 48] width 116 height 17
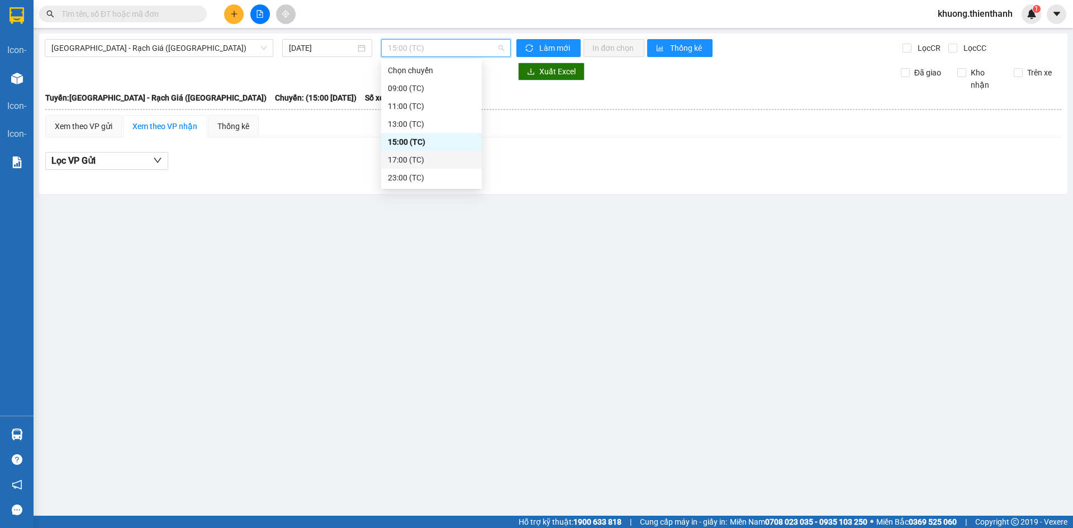
click at [428, 164] on div "17:00 (TC)" at bounding box center [431, 160] width 87 height 12
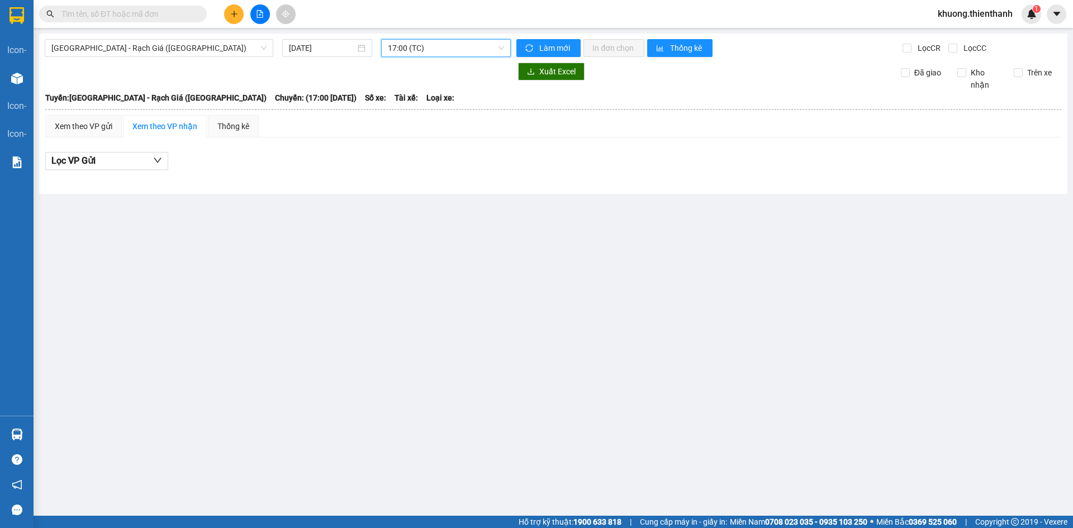
click at [405, 47] on span "17:00 (TC)" at bounding box center [446, 48] width 116 height 17
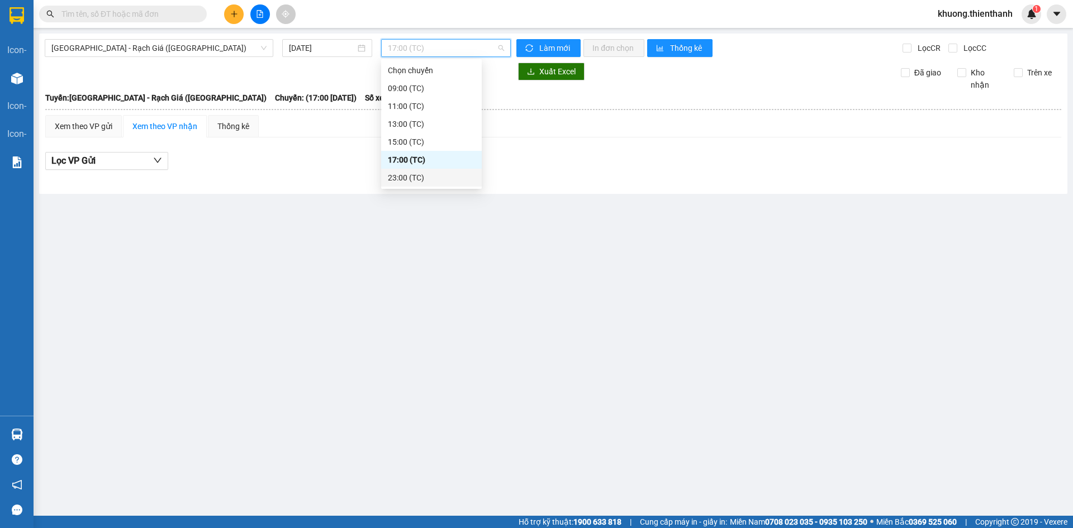
click at [415, 178] on div "23:00 (TC)" at bounding box center [431, 178] width 87 height 12
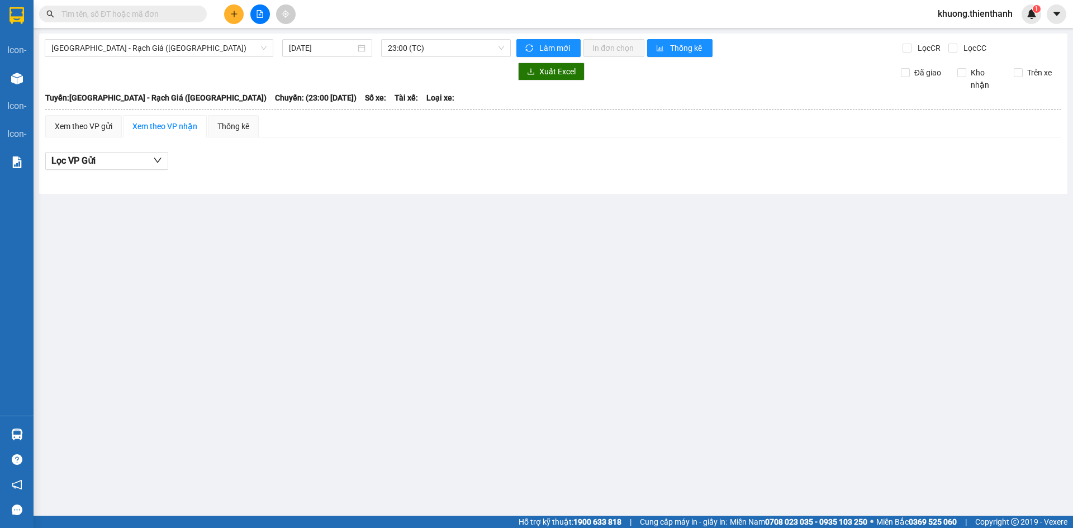
click at [412, 283] on main "Sài Gòn - Rạch Giá (Hàng Hoá) 12/08/2025 23:00 (TC) Làm mới In đơn chọn Thống k…" at bounding box center [536, 258] width 1073 height 516
drag, startPoint x: 116, startPoint y: 45, endPoint x: 113, endPoint y: 68, distance: 23.1
click at [115, 46] on span "[GEOGRAPHIC_DATA] - Rạch Giá ([GEOGRAPHIC_DATA])" at bounding box center [158, 48] width 215 height 17
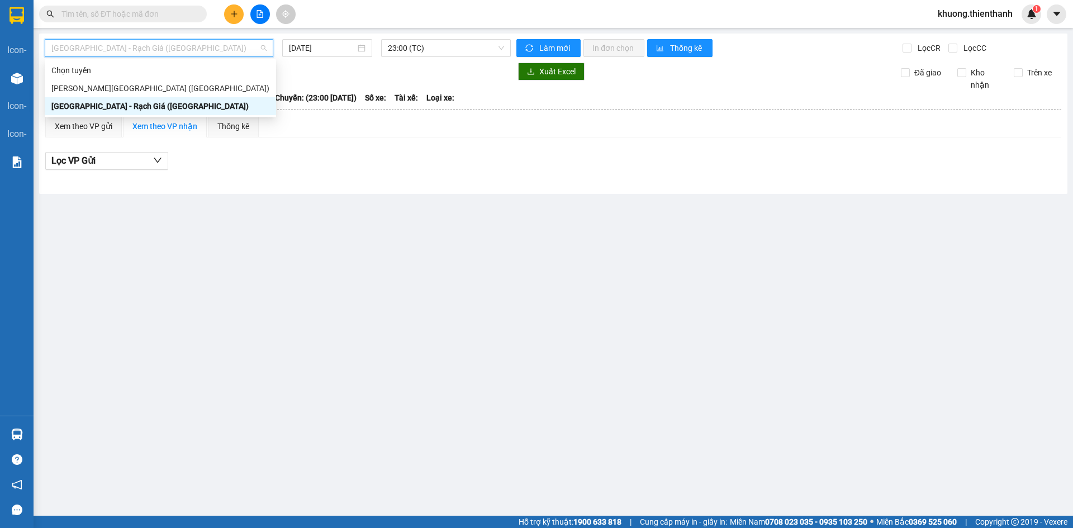
drag, startPoint x: 216, startPoint y: 231, endPoint x: 189, endPoint y: 166, distance: 70.7
click at [216, 231] on main "Sài Gòn - Rạch Giá (Hàng Hoá) 12/08/2025 23:00 (TC) Làm mới In đơn chọn Thống k…" at bounding box center [536, 258] width 1073 height 516
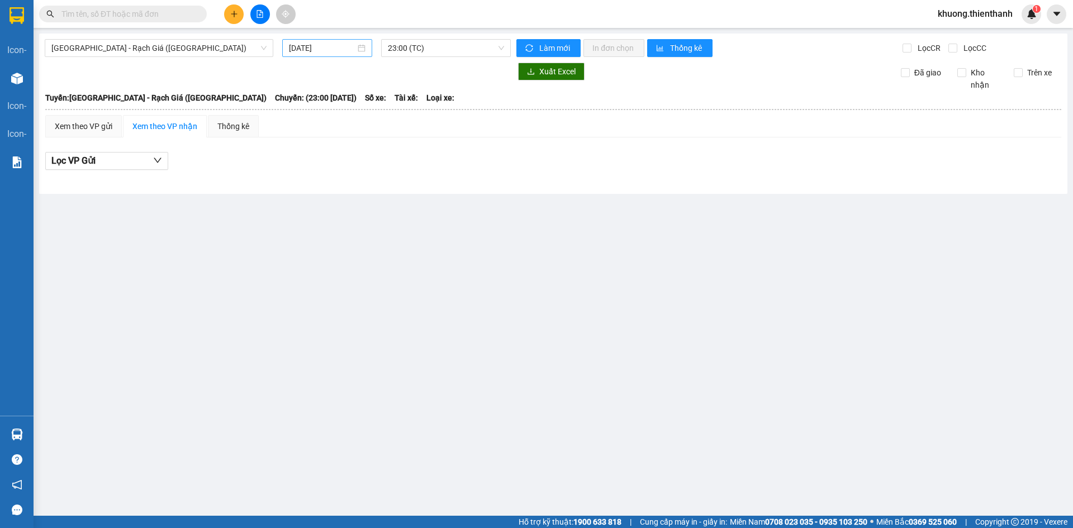
click at [316, 41] on div "[DATE]" at bounding box center [327, 48] width 90 height 18
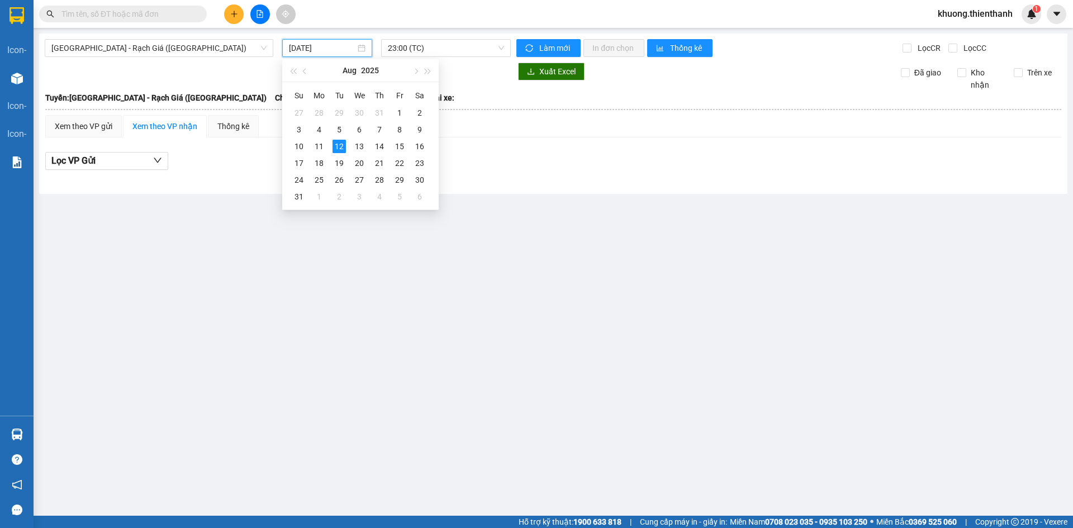
click at [323, 48] on input "[DATE]" at bounding box center [322, 48] width 66 height 12
click at [485, 86] on div "Xuất Excel Đã giao Kho nhận Trên xe" at bounding box center [553, 77] width 1017 height 28
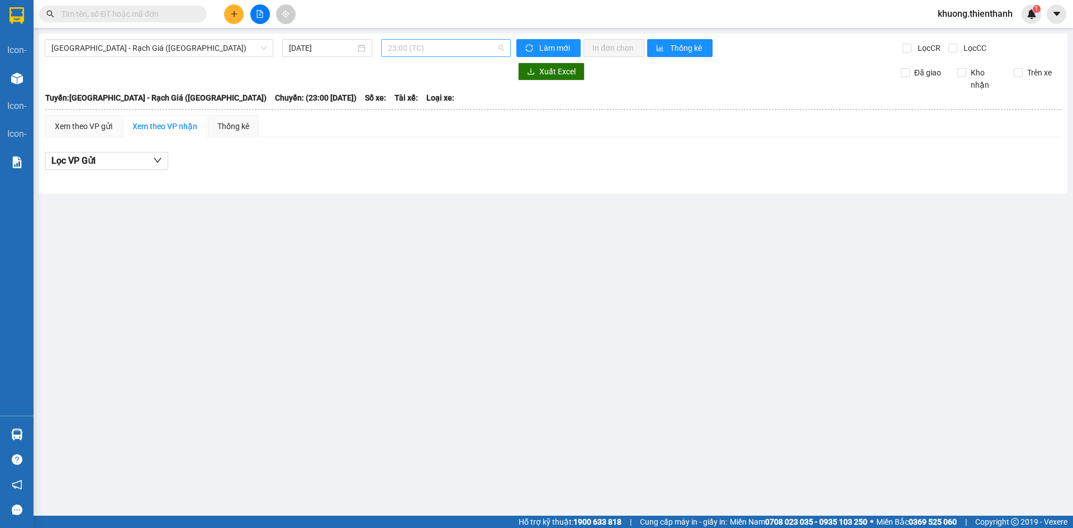
click at [439, 50] on span "23:00 (TC)" at bounding box center [446, 48] width 116 height 17
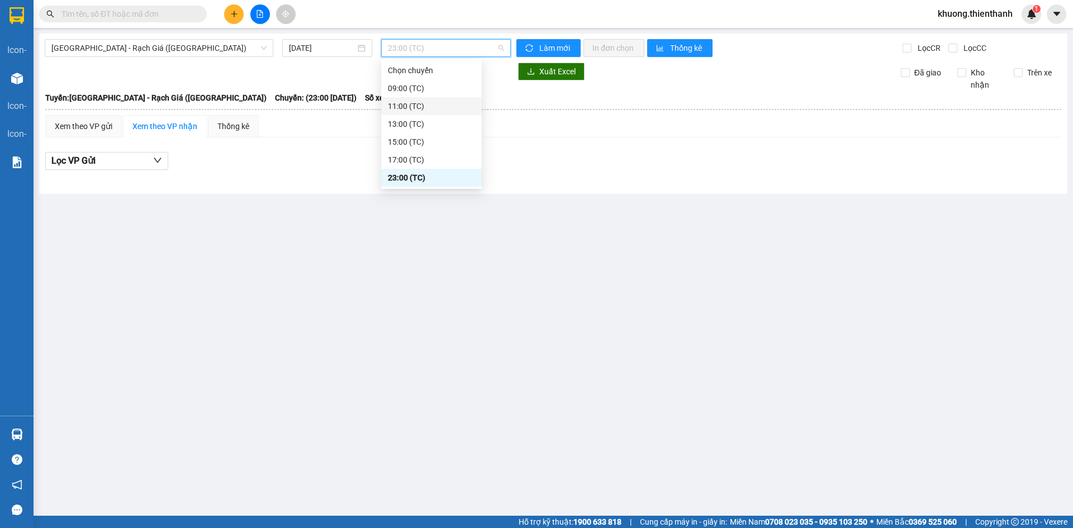
click at [417, 101] on div "11:00 (TC)" at bounding box center [431, 106] width 87 height 12
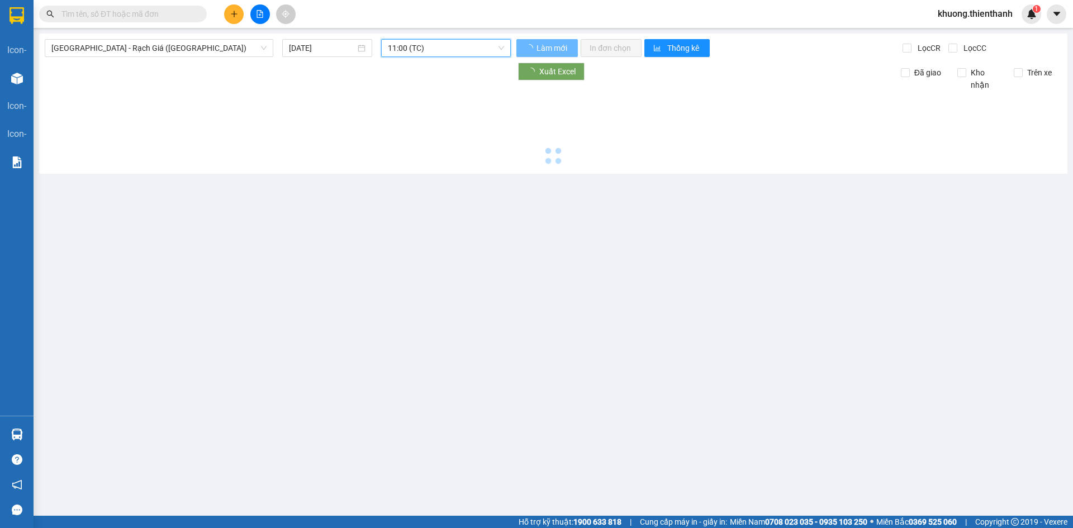
click at [401, 45] on span "11:00 (TC)" at bounding box center [446, 48] width 116 height 17
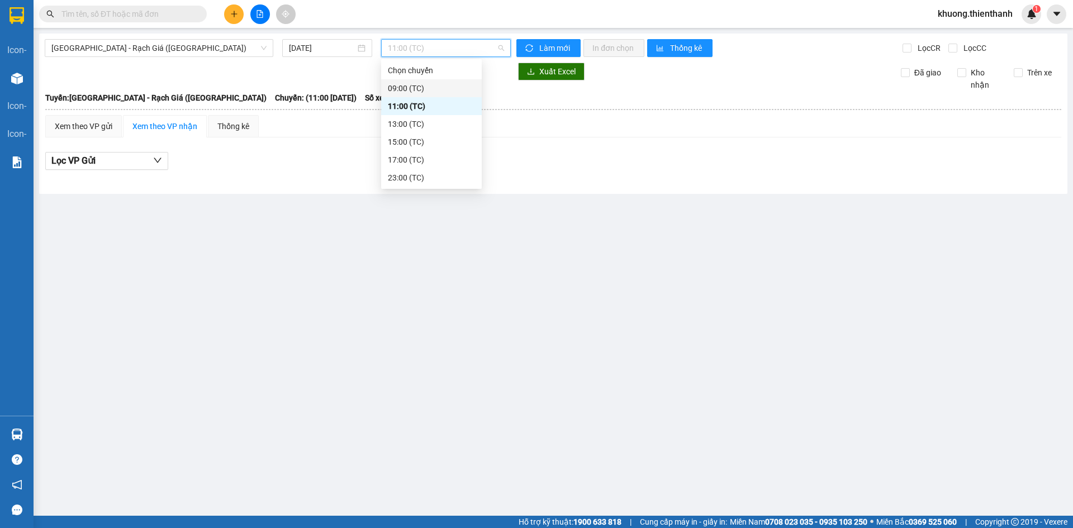
click at [404, 84] on div "09:00 (TC)" at bounding box center [431, 88] width 87 height 12
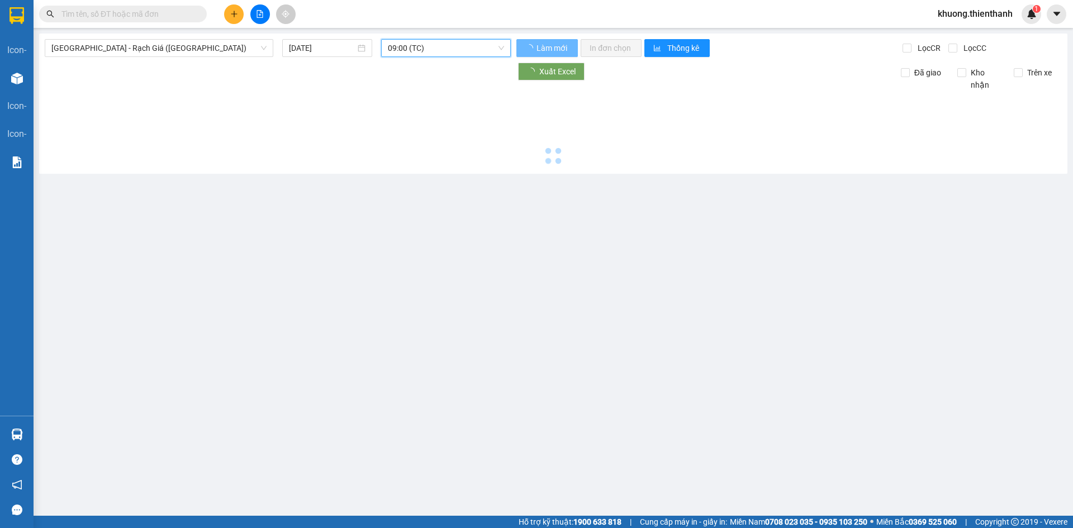
click at [403, 42] on span "09:00 (TC)" at bounding box center [446, 48] width 116 height 17
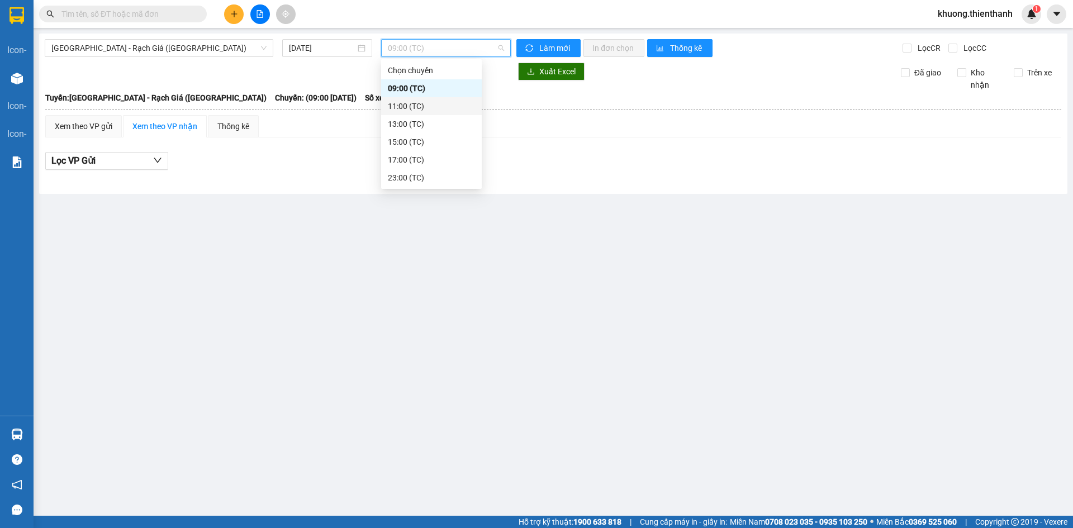
click at [411, 109] on div "11:00 (TC)" at bounding box center [431, 106] width 87 height 12
click at [406, 47] on span "11:00 (TC)" at bounding box center [446, 48] width 116 height 17
click at [414, 118] on div "13:00 (TC)" at bounding box center [431, 124] width 87 height 12
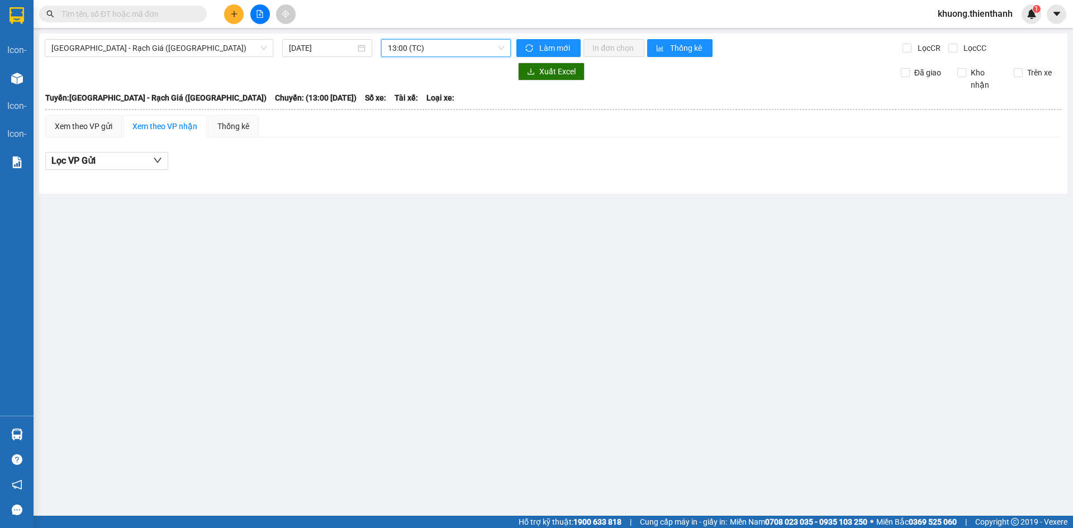
click at [407, 51] on span "13:00 (TC)" at bounding box center [446, 48] width 116 height 17
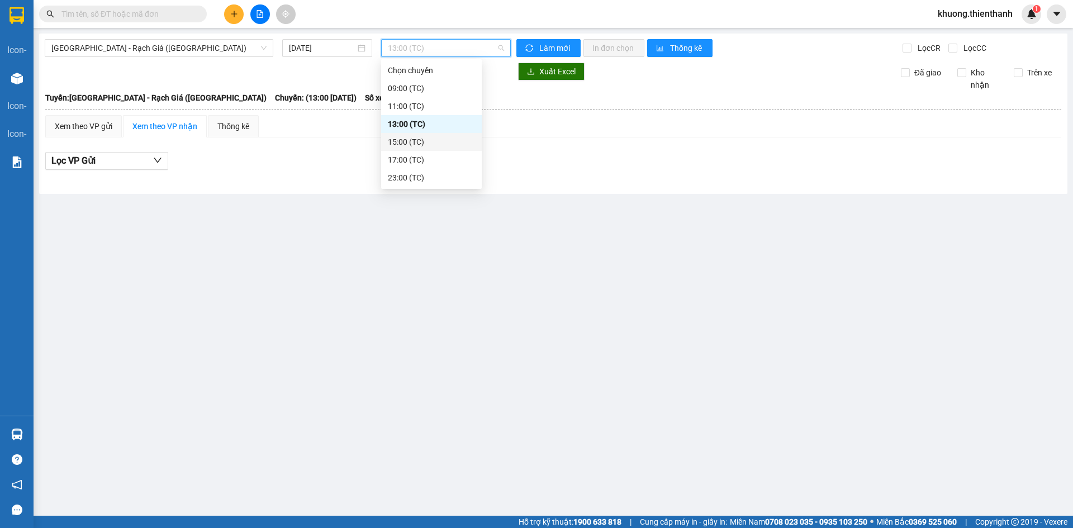
click at [398, 149] on div "15:00 (TC)" at bounding box center [431, 142] width 101 height 18
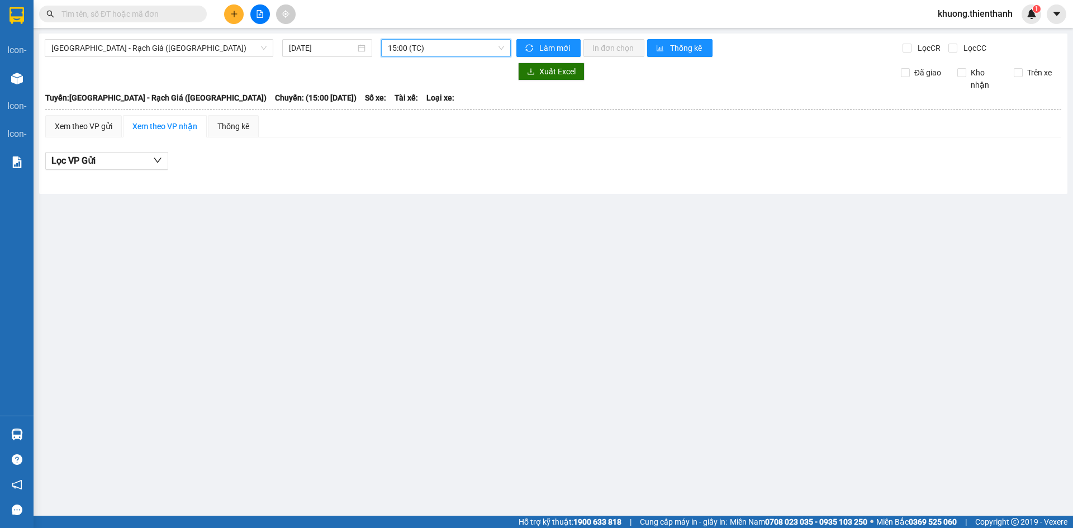
click at [404, 43] on span "15:00 (TC)" at bounding box center [446, 48] width 116 height 17
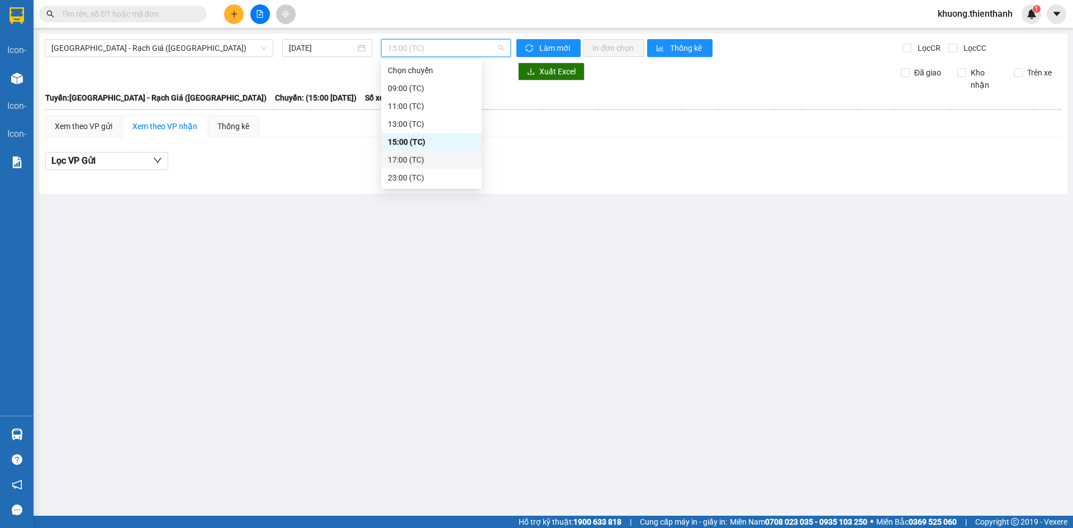
click at [410, 152] on div "17:00 (TC)" at bounding box center [431, 160] width 101 height 18
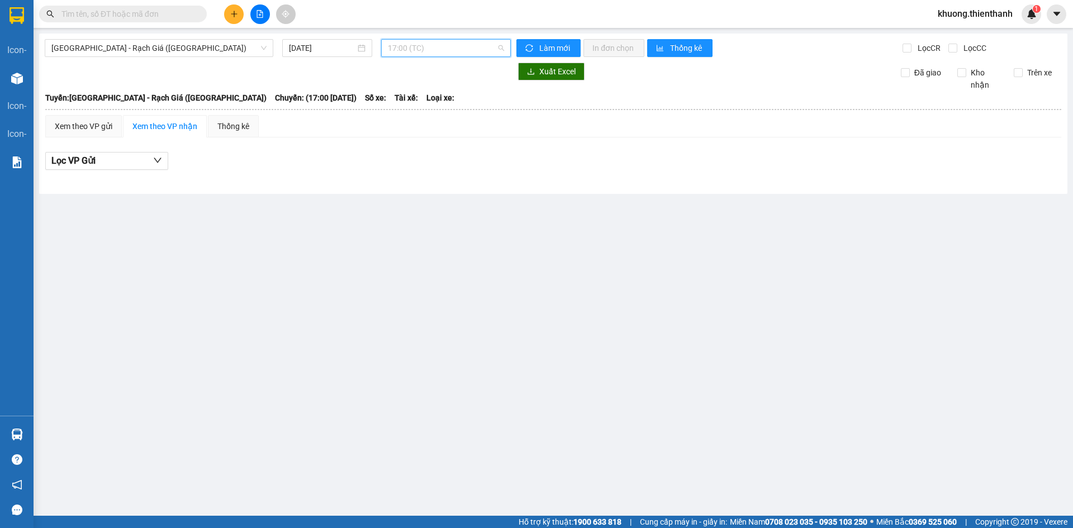
click at [415, 46] on span "17:00 (TC)" at bounding box center [446, 48] width 116 height 17
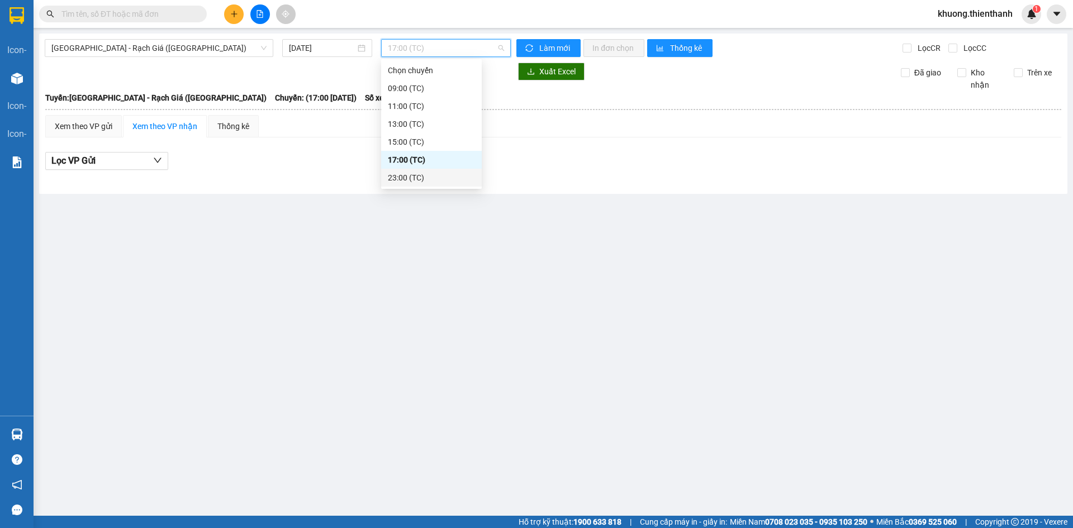
click at [406, 174] on div "23:00 (TC)" at bounding box center [431, 178] width 87 height 12
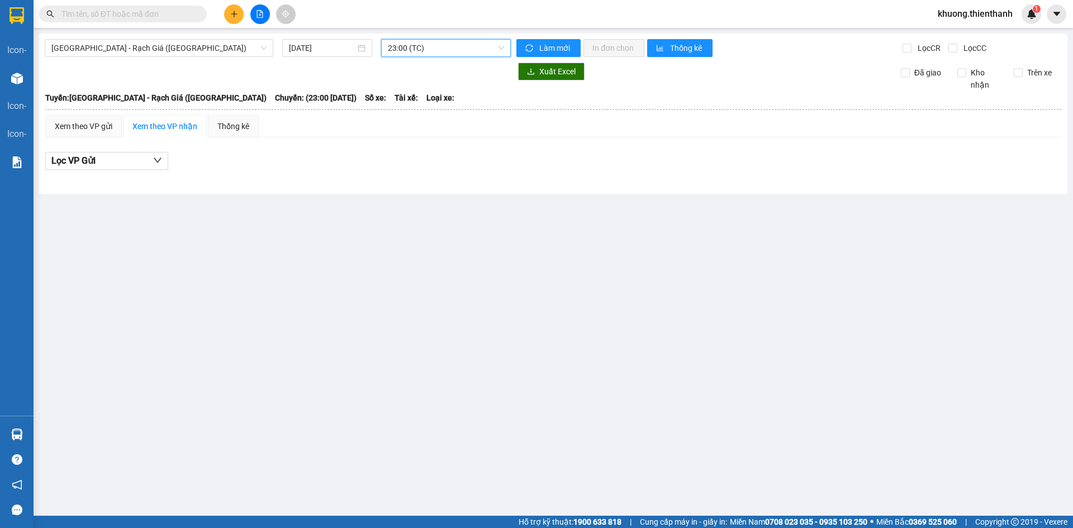
drag, startPoint x: 355, startPoint y: 327, endPoint x: 311, endPoint y: 297, distance: 53.1
click at [346, 322] on main "Sài Gòn - Rạch Giá (Hàng Hoá) 12/08/2025 23:00 23:00 (TC) Làm mới In đơn chọn T…" at bounding box center [536, 258] width 1073 height 516
click at [398, 35] on div "Sài Gòn - Rạch Giá (Hàng Hoá) 12/08/2025 23:00 (TC) Làm mới In đơn chọn Thống k…" at bounding box center [553, 114] width 1028 height 160
click at [411, 46] on span "23:00 (TC)" at bounding box center [446, 48] width 116 height 17
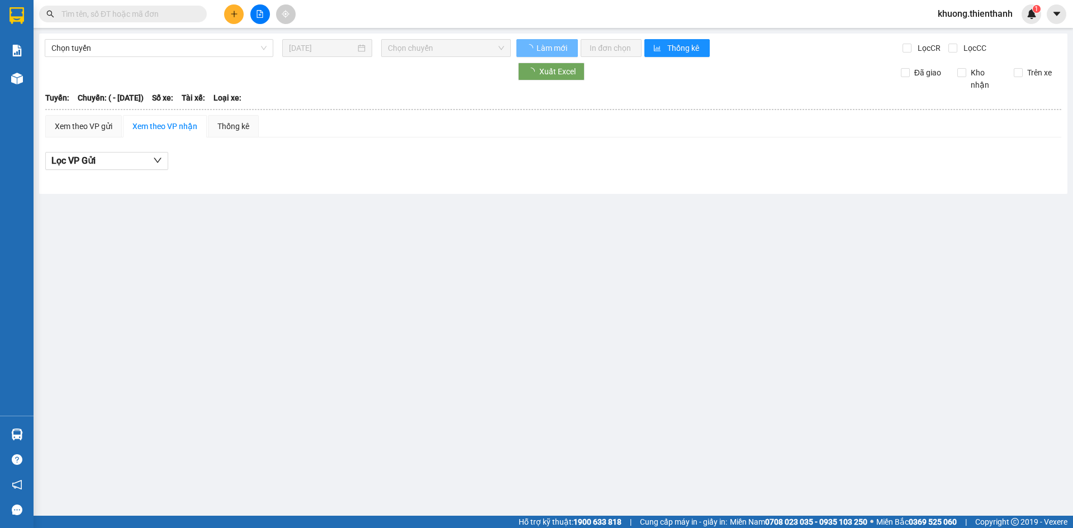
type input "[DATE]"
